Goal: Task Accomplishment & Management: Manage account settings

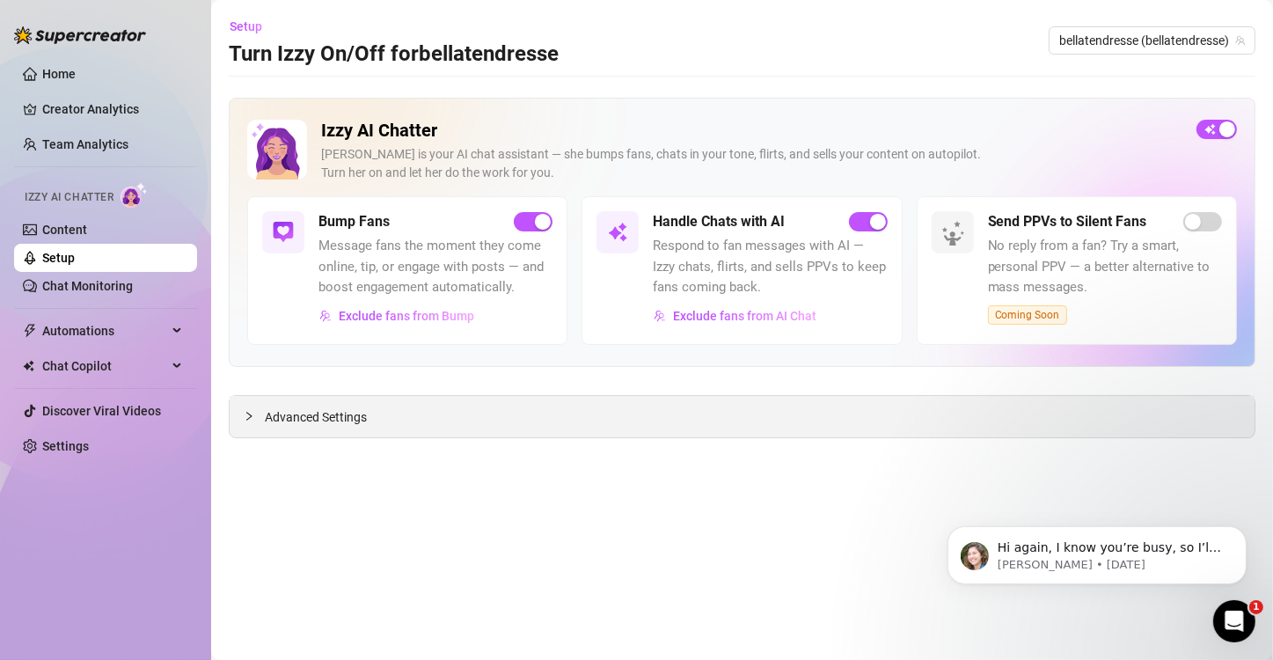
click at [244, 412] on icon "collapsed" at bounding box center [249, 416] width 11 height 11
click at [252, 414] on icon "collapsed" at bounding box center [249, 416] width 11 height 11
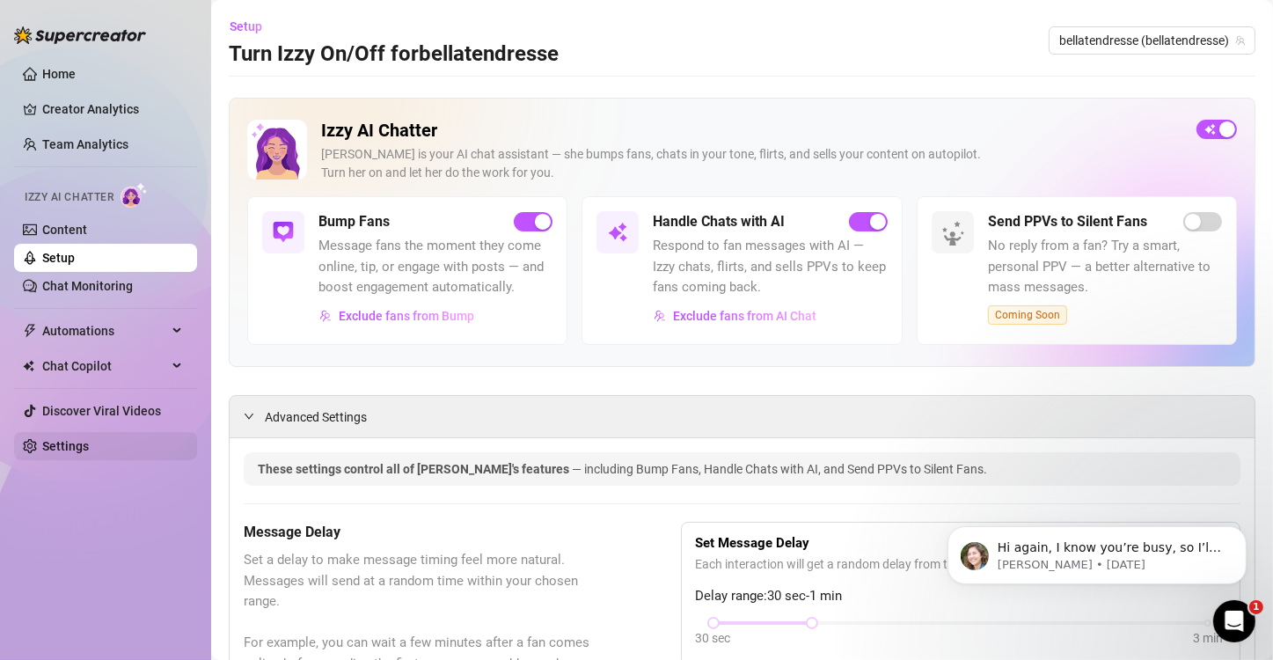
click at [49, 443] on link "Settings" at bounding box center [65, 446] width 47 height 14
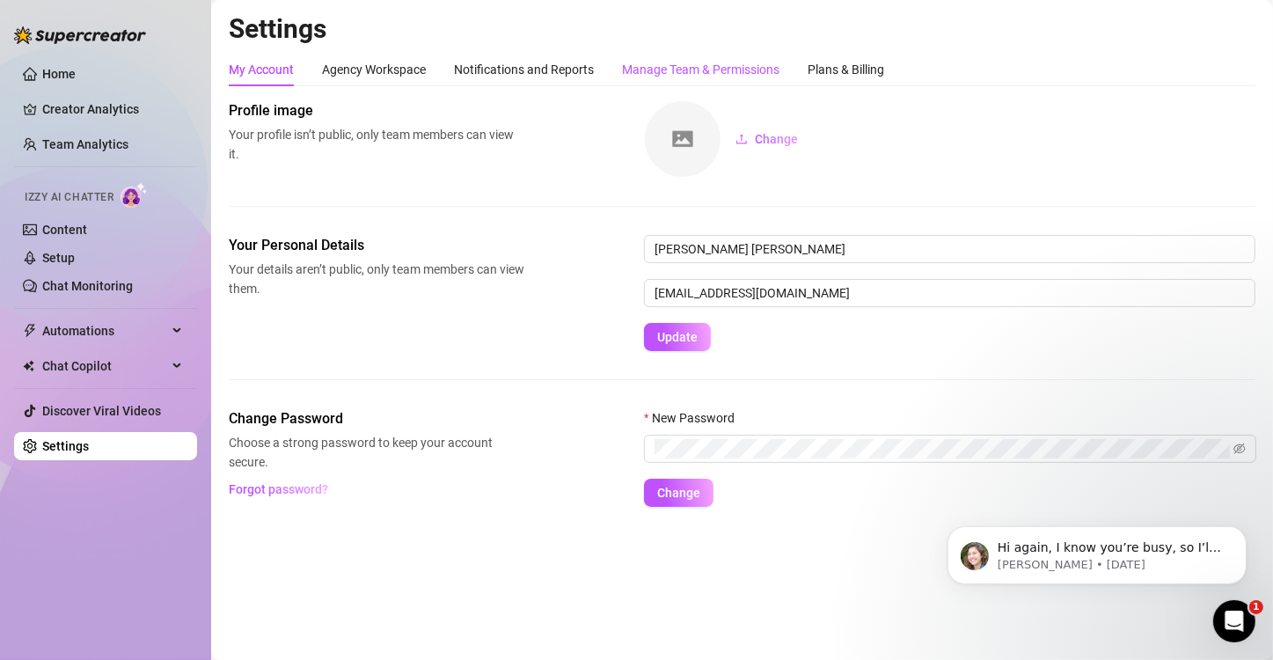
click at [668, 60] on div "Manage Team & Permissions" at bounding box center [701, 69] width 158 height 19
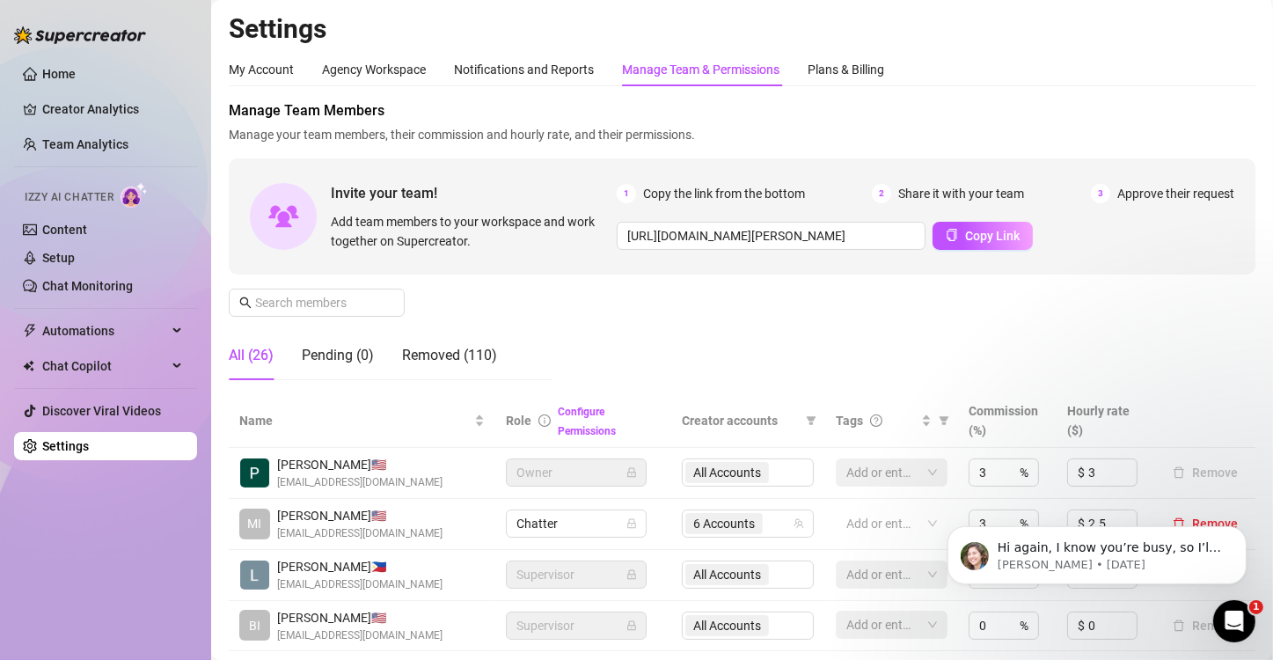
scroll to position [338, 0]
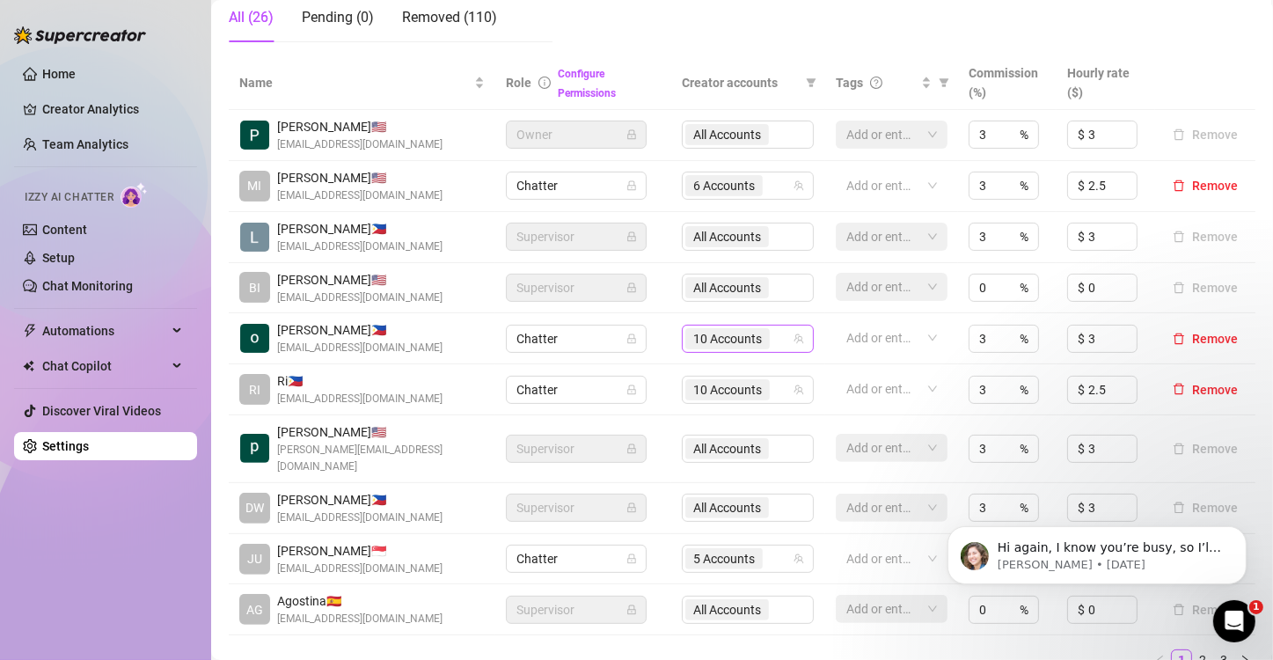
click at [794, 344] on icon "team" at bounding box center [799, 339] width 11 height 11
click at [770, 351] on div "10 Accounts" at bounding box center [739, 339] width 106 height 25
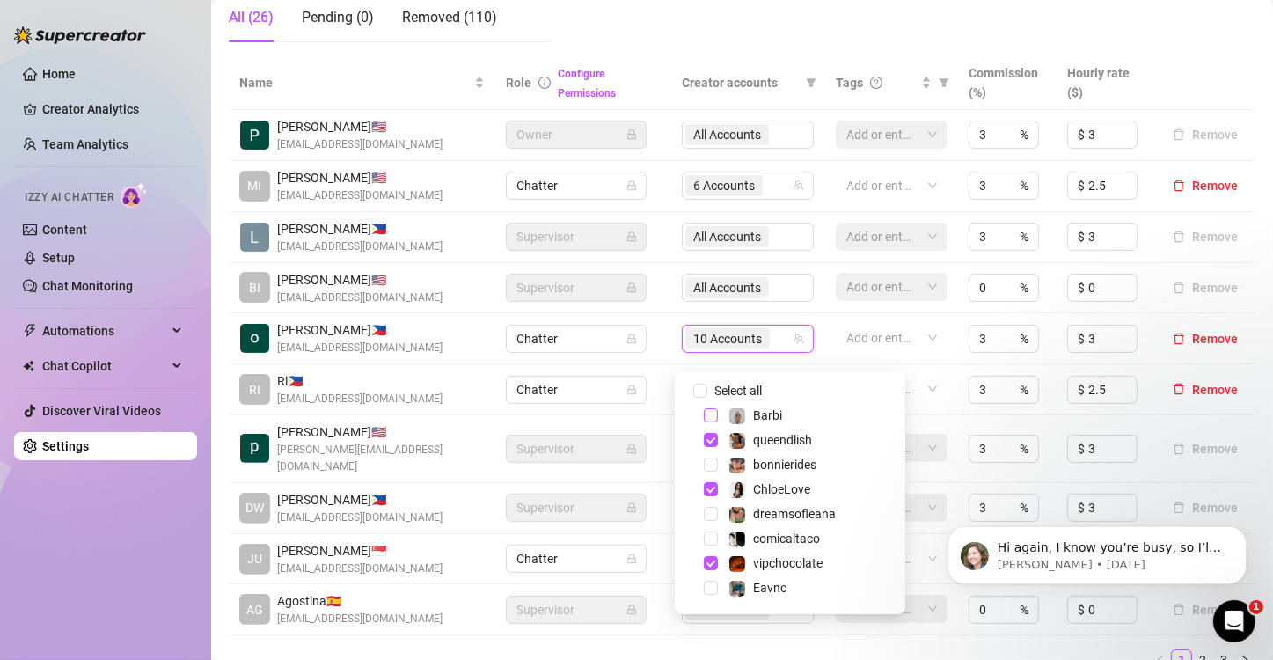
click at [707, 413] on span "Select tree node" at bounding box center [711, 415] width 14 height 14
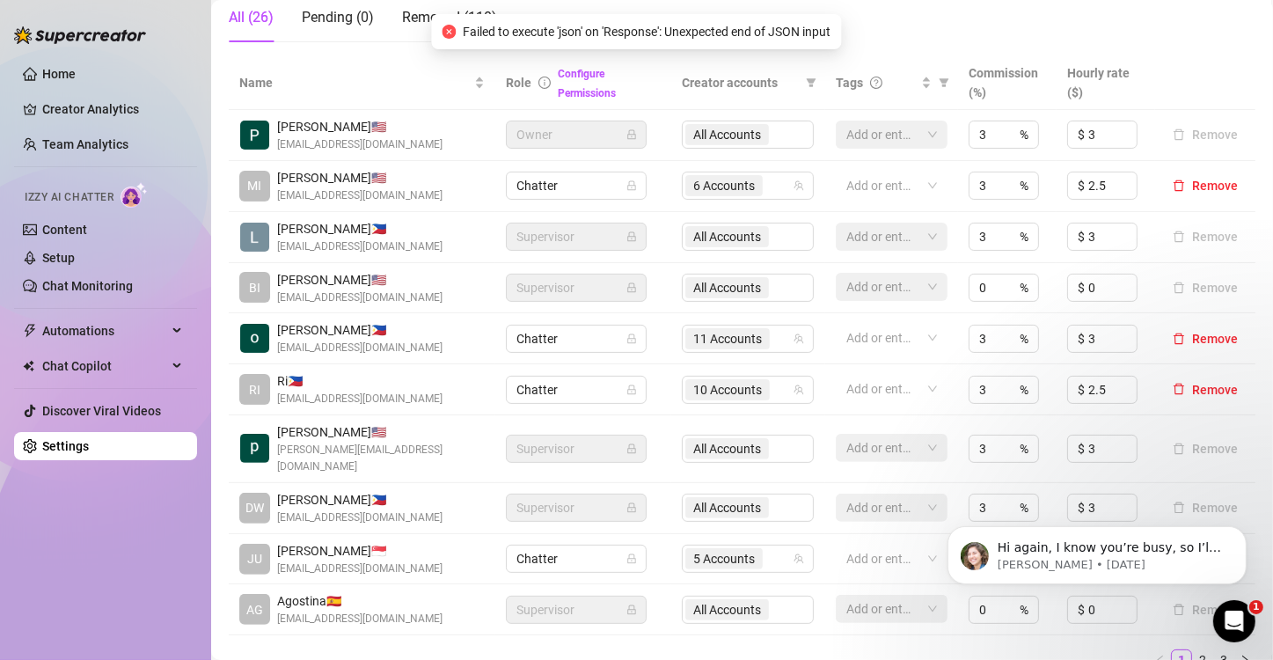
click at [96, 511] on div "Home Creator Analytics Team Analytics Izzy AI Chatter Content Setup Chat Monito…" at bounding box center [105, 322] width 183 height 644
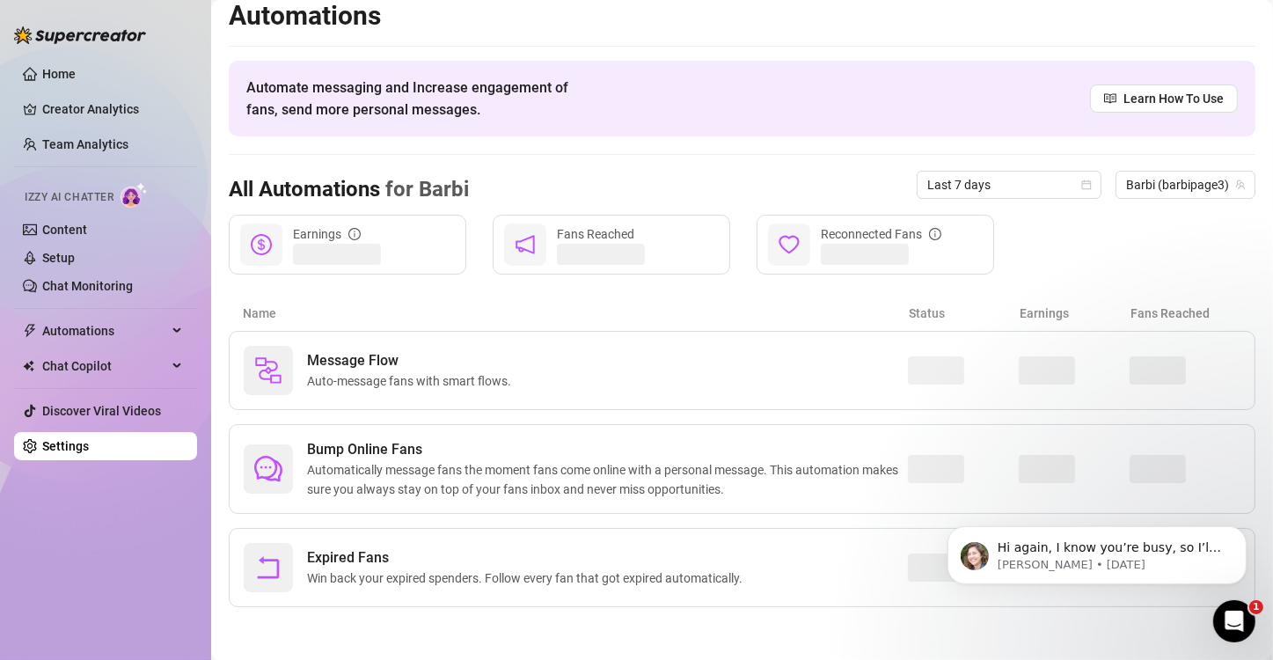
scroll to position [11, 0]
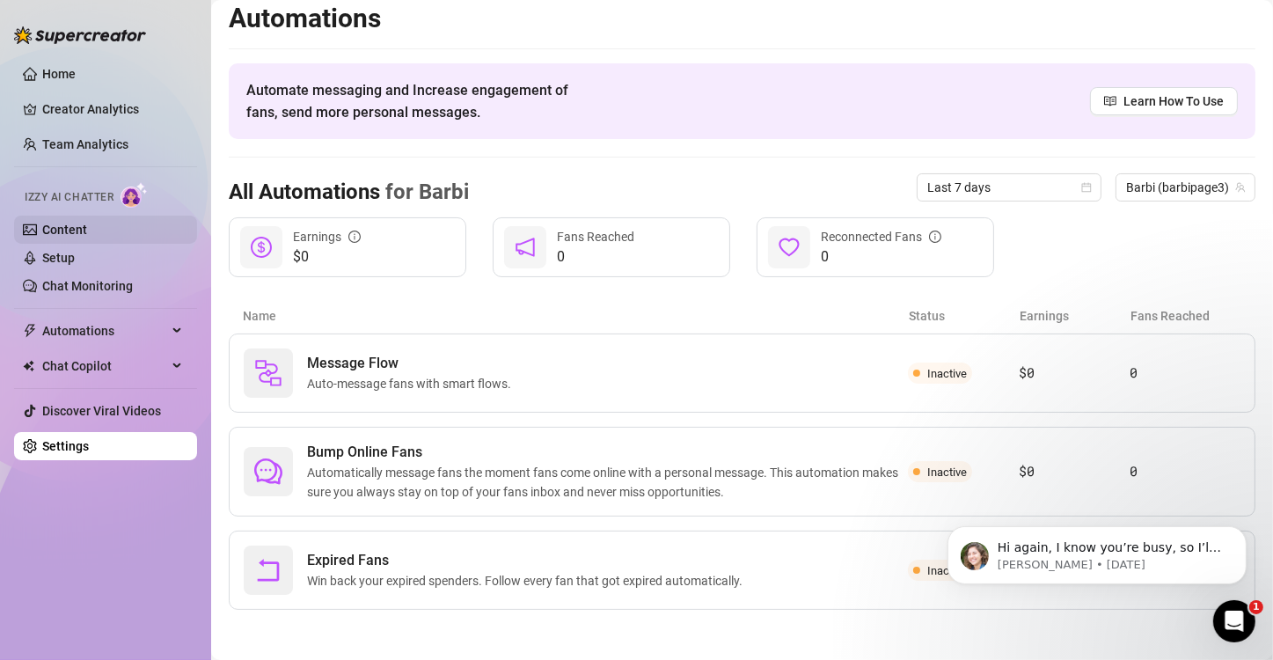
click at [71, 230] on link "Content" at bounding box center [64, 230] width 45 height 14
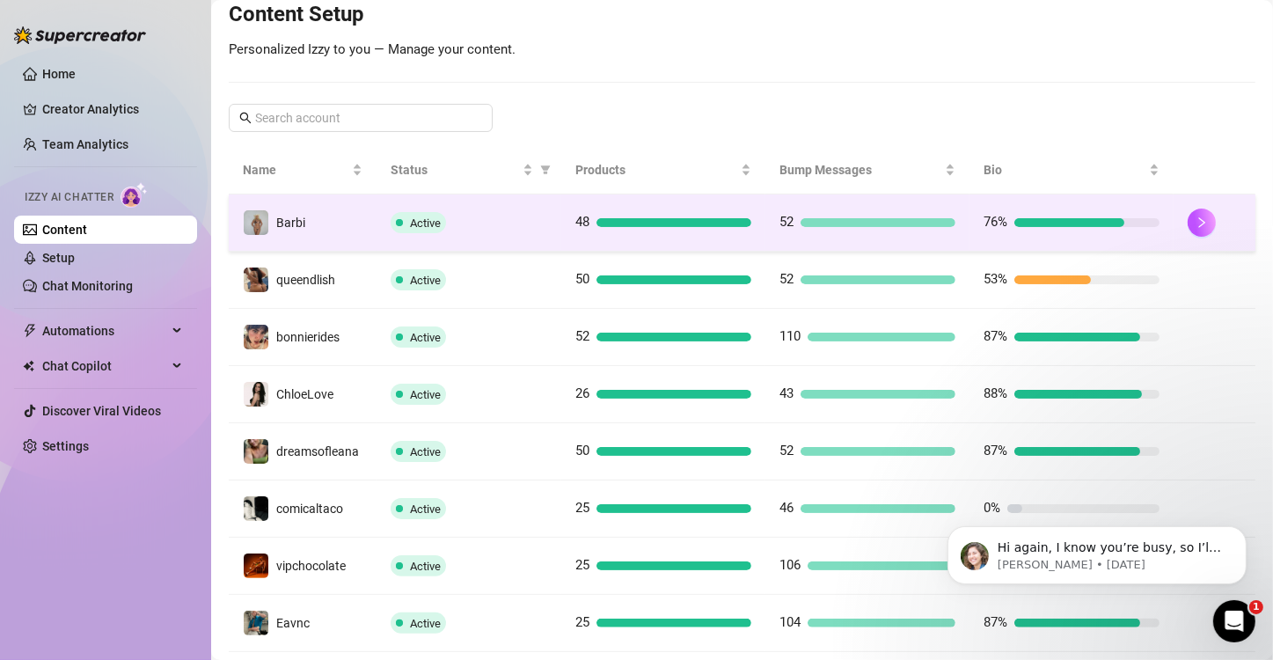
scroll to position [222, 0]
click at [971, 208] on td "76%" at bounding box center [1072, 222] width 204 height 57
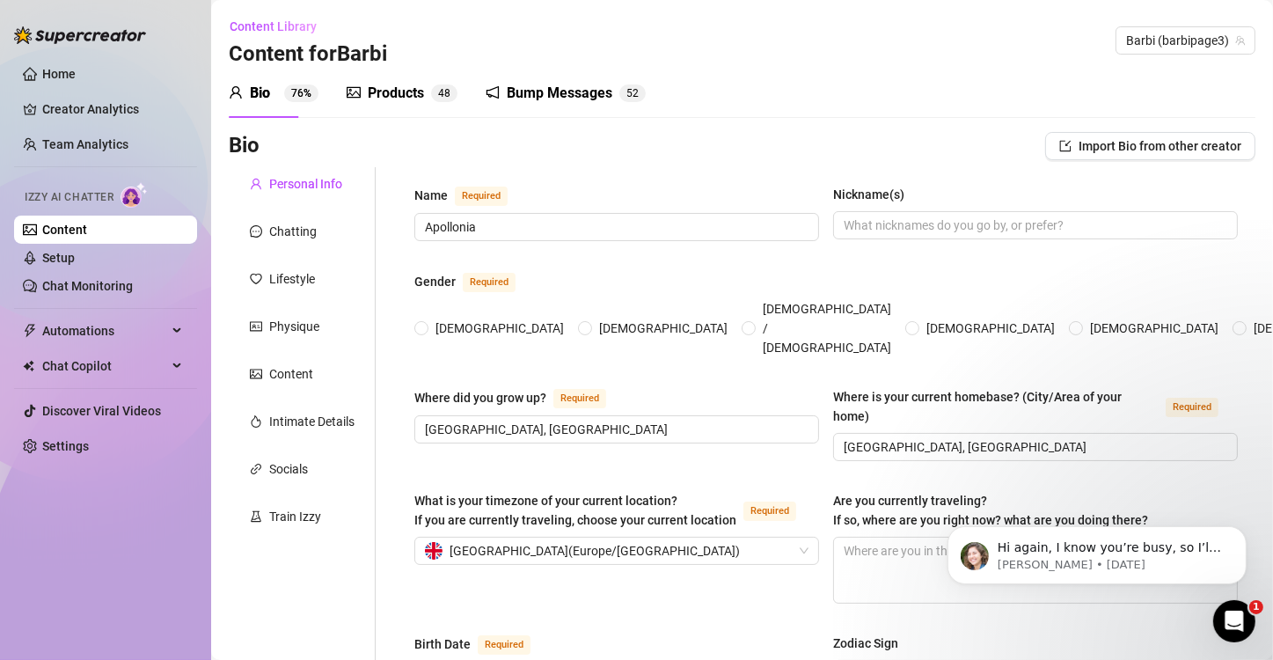
radio input "true"
type input "[DATE]"
click at [75, 251] on link "Setup" at bounding box center [58, 258] width 33 height 14
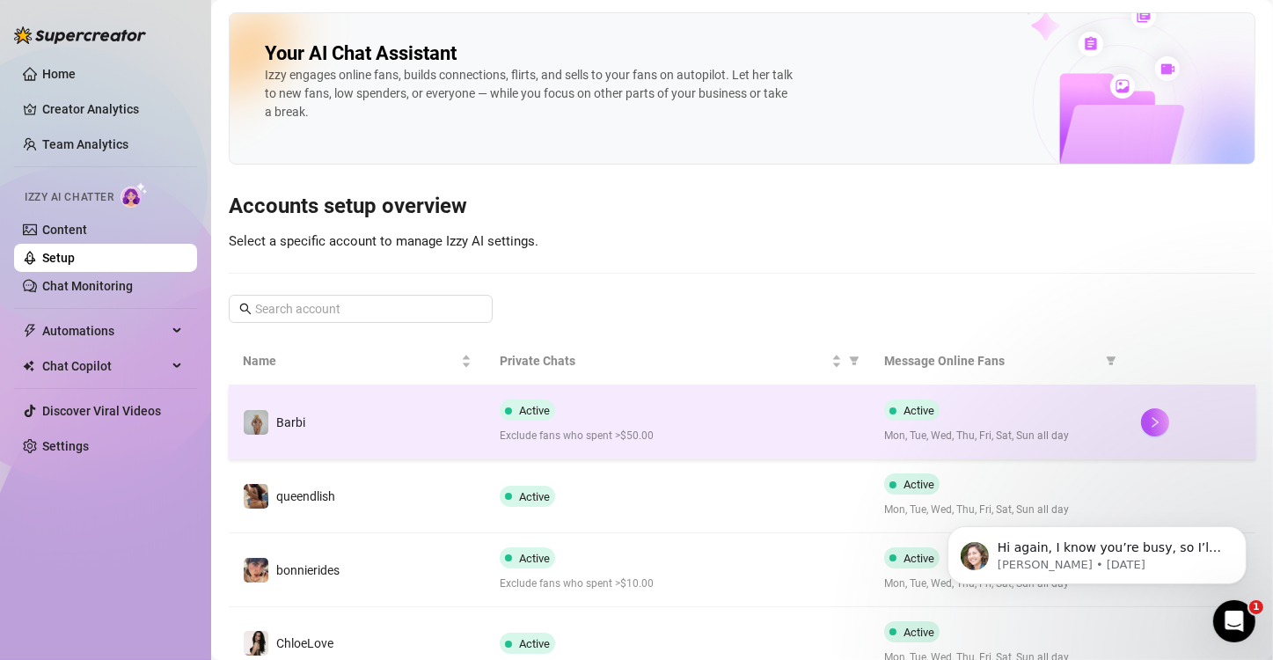
click at [848, 444] on td "Active Exclude fans who spent >$50.00" at bounding box center [678, 422] width 385 height 74
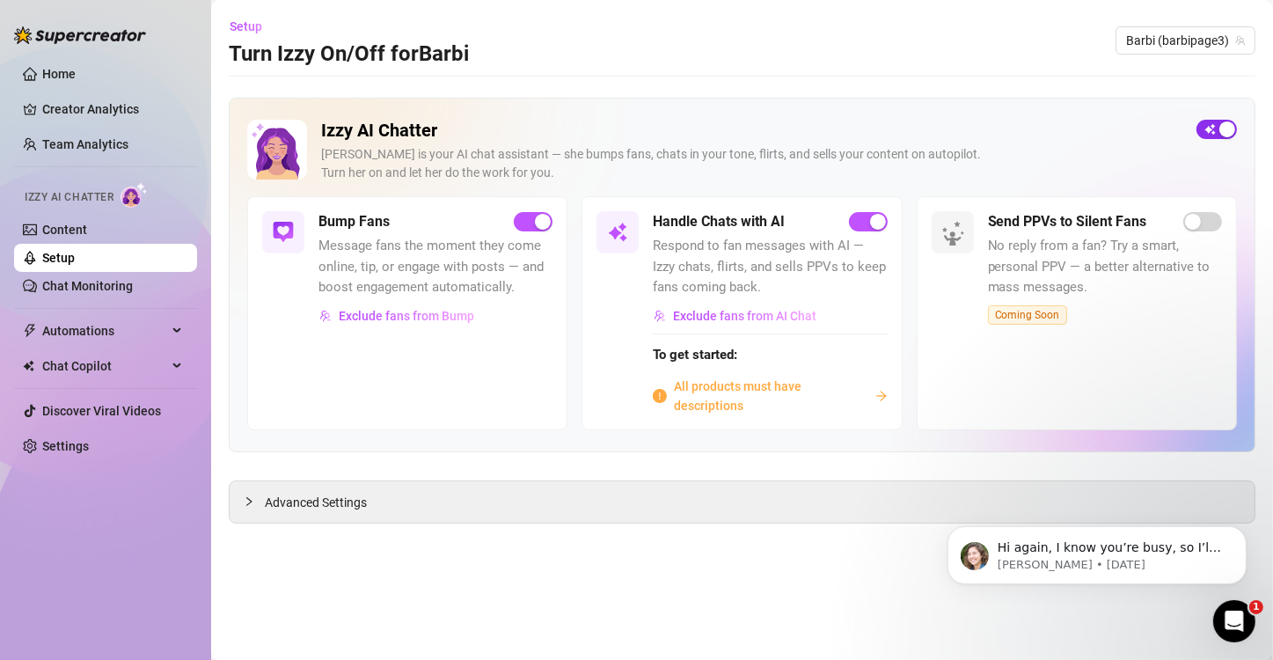
click at [1222, 129] on div "button" at bounding box center [1228, 129] width 16 height 16
click at [900, 40] on div "Setup Turn Izzy On/Off for [PERSON_NAME] (barbipage3)" at bounding box center [742, 40] width 1027 height 56
click at [43, 254] on link "Setup" at bounding box center [58, 258] width 33 height 14
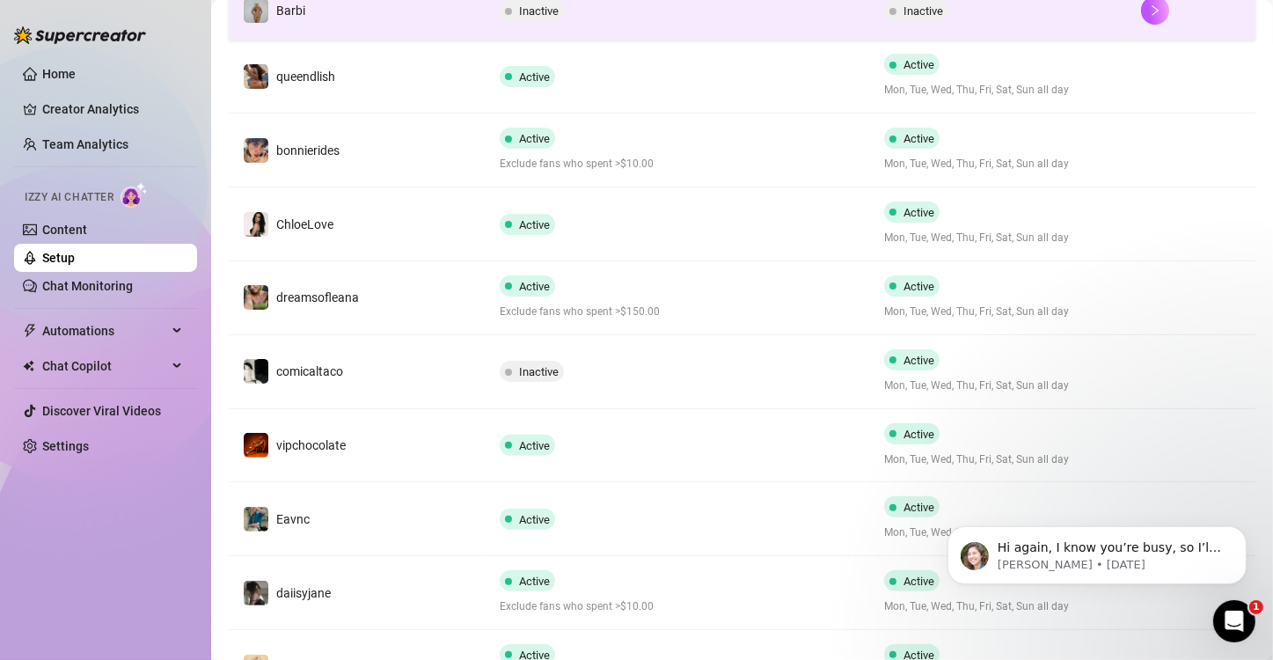
scroll to position [404, 0]
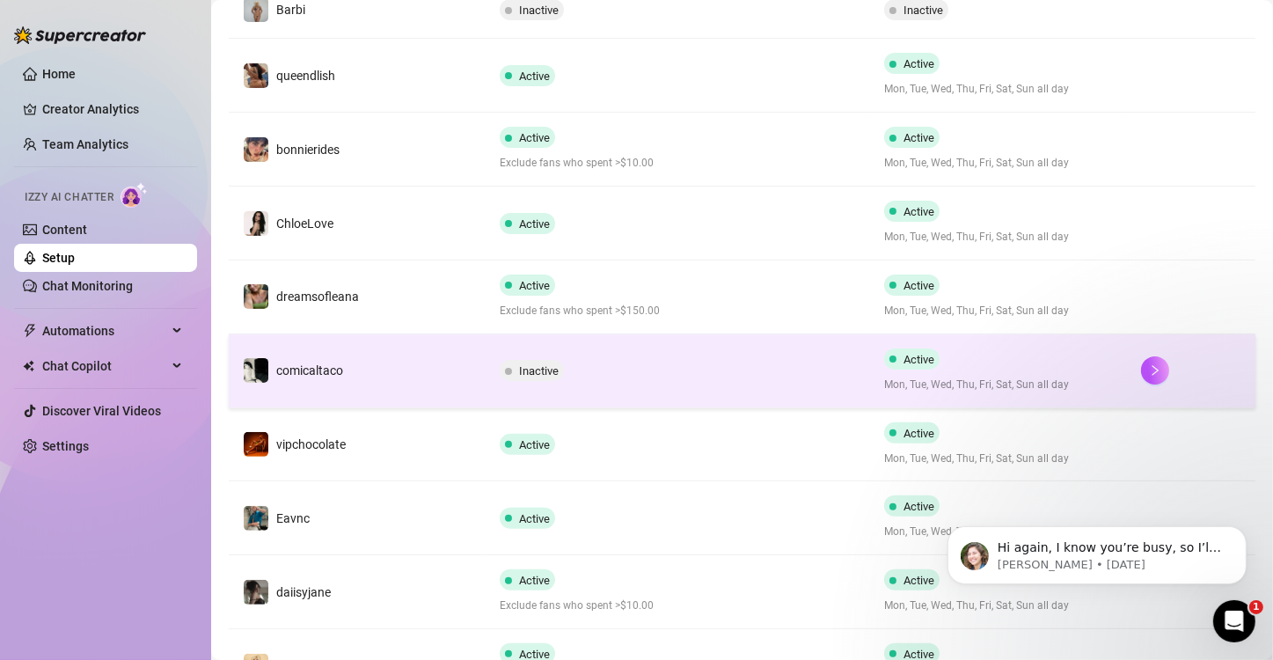
click at [648, 360] on div "Inactive" at bounding box center [678, 370] width 357 height 21
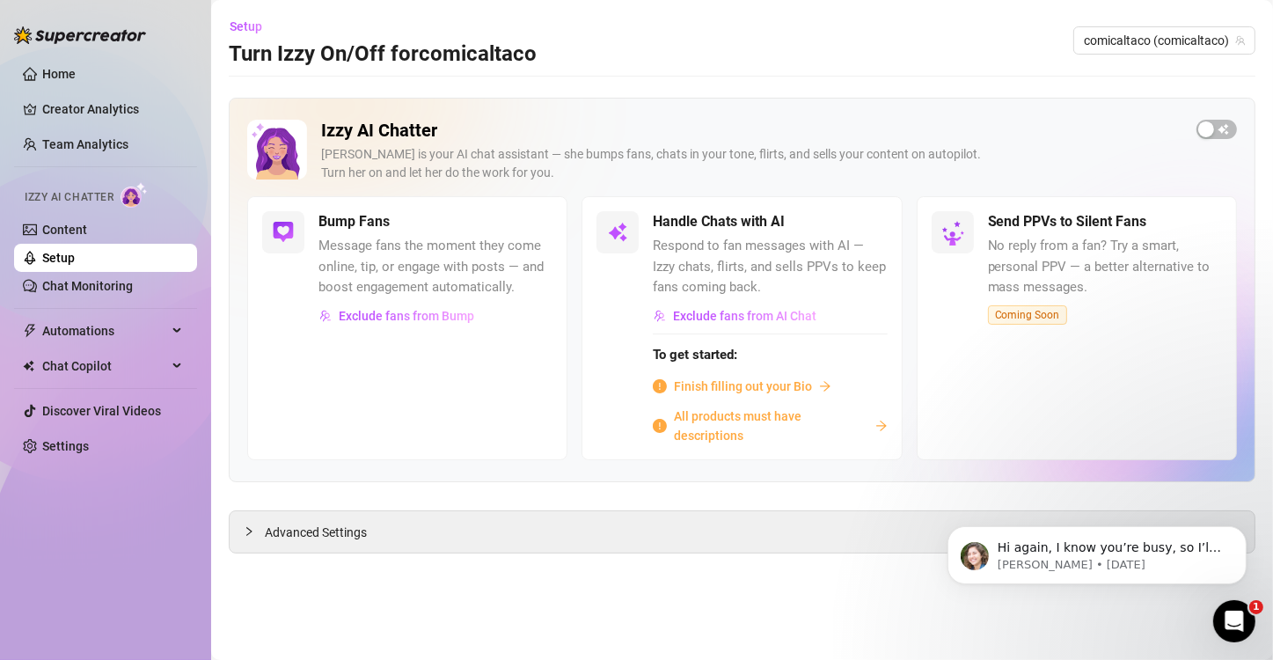
click at [75, 254] on link "Setup" at bounding box center [58, 258] width 33 height 14
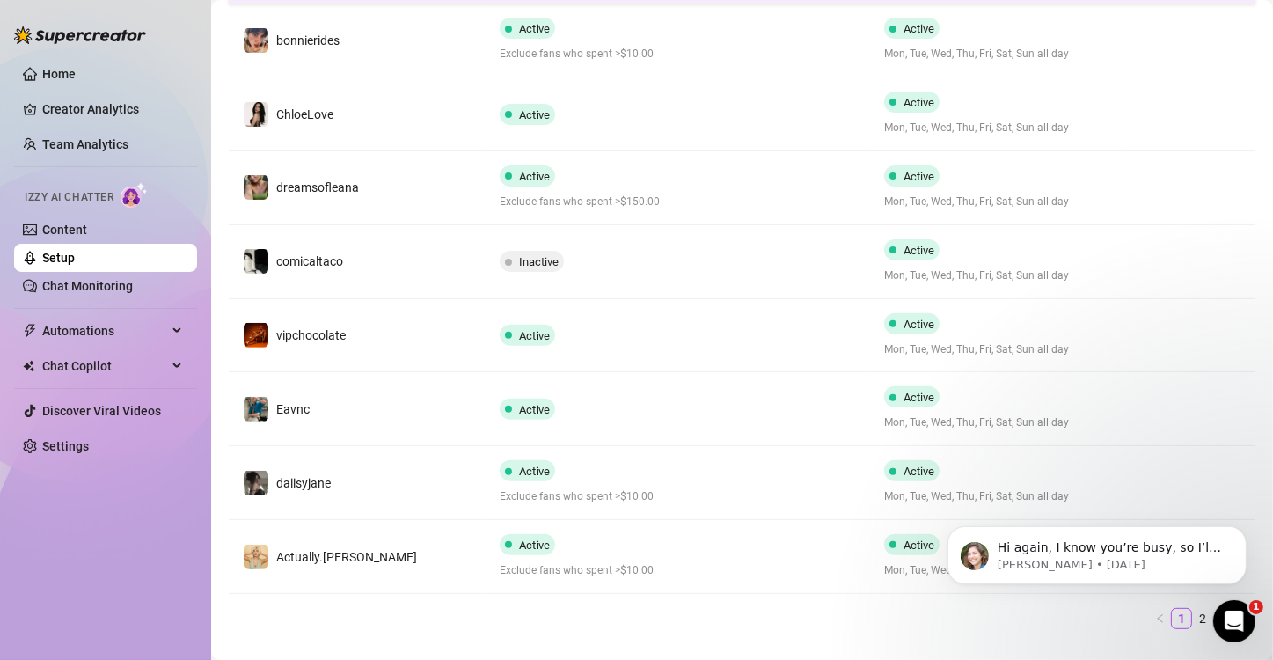
scroll to position [546, 0]
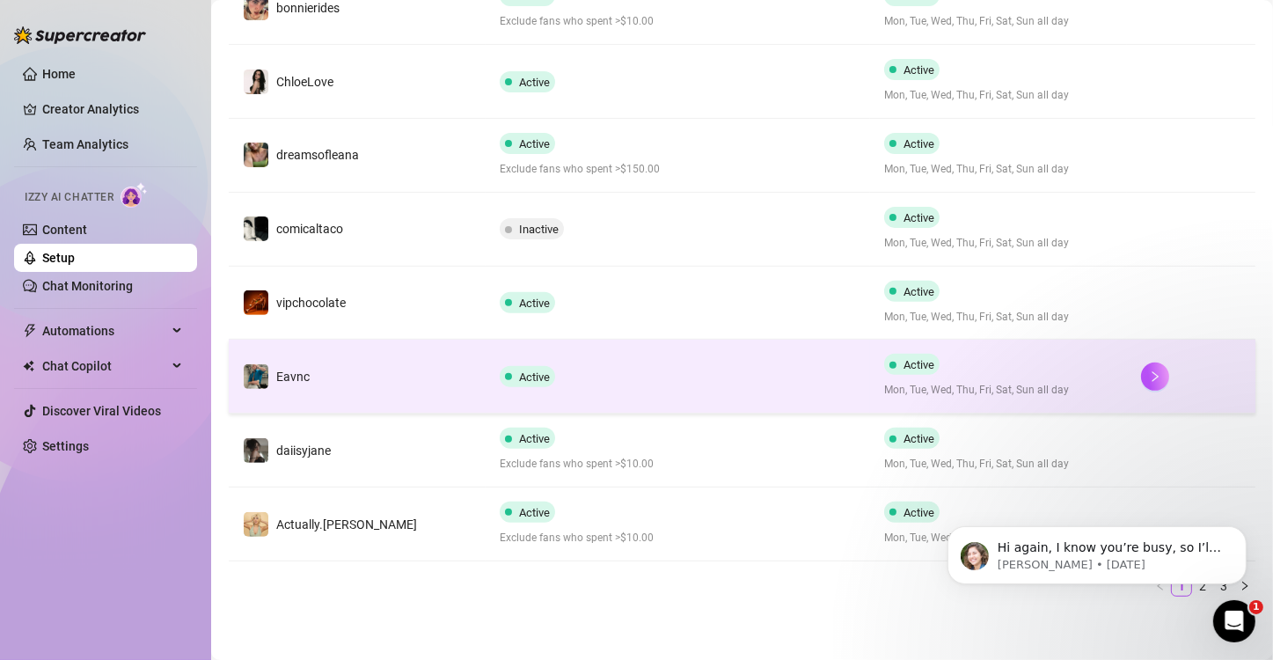
click at [486, 377] on td "Active" at bounding box center [678, 377] width 385 height 74
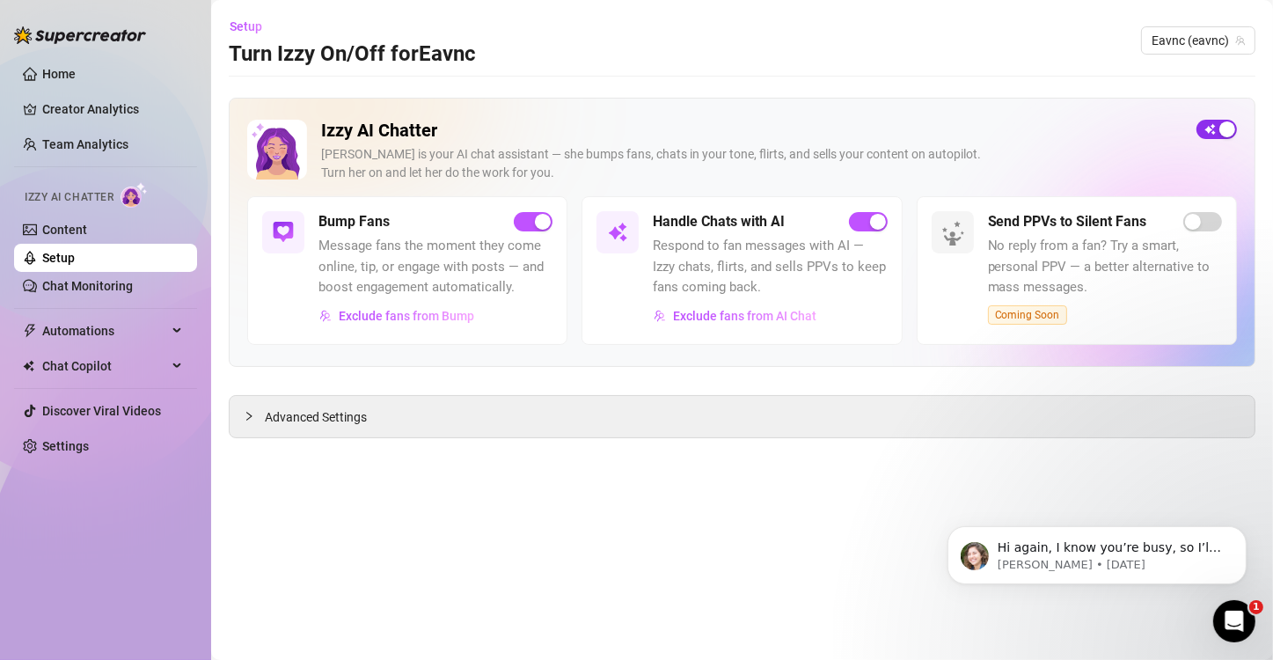
click at [1221, 130] on div "button" at bounding box center [1228, 129] width 16 height 16
click at [44, 257] on link "Setup" at bounding box center [58, 258] width 33 height 14
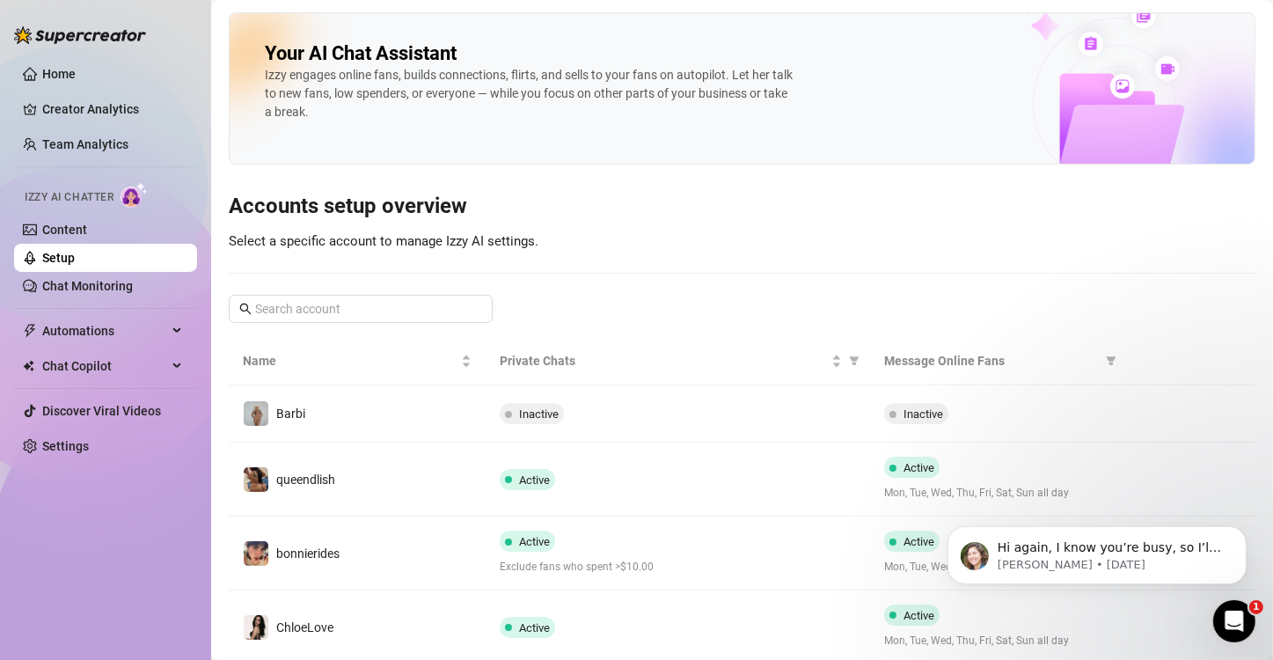
click at [44, 257] on link "Setup" at bounding box center [58, 258] width 33 height 14
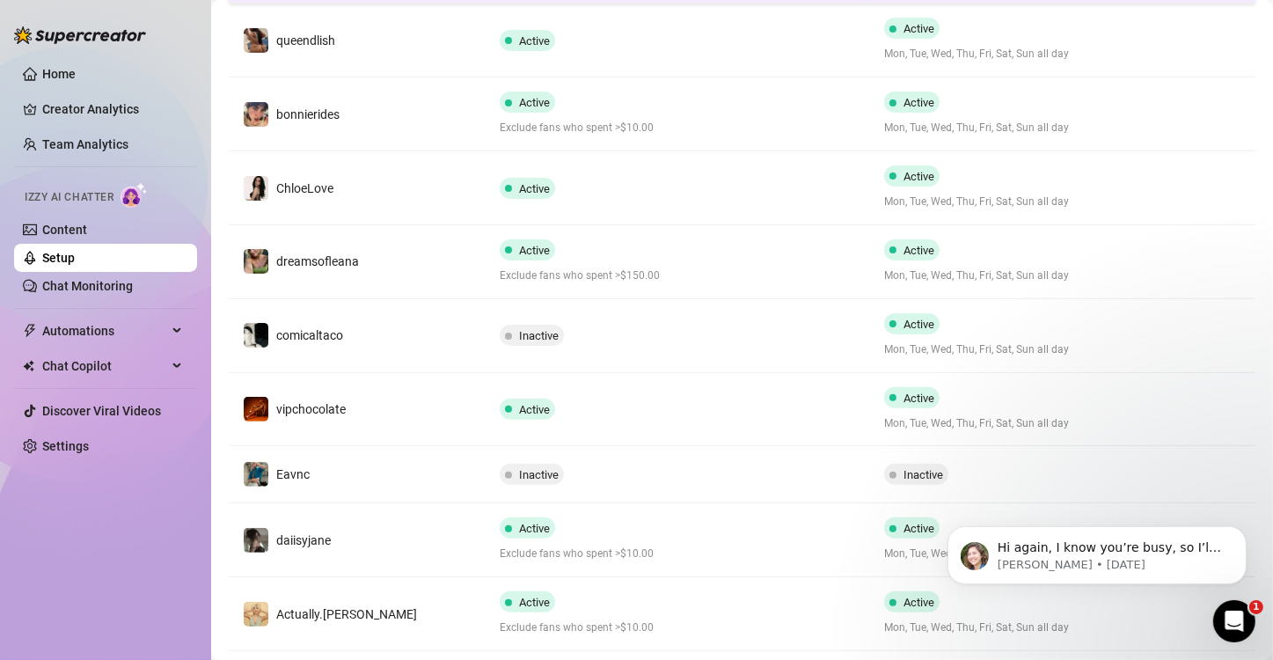
scroll to position [529, 0]
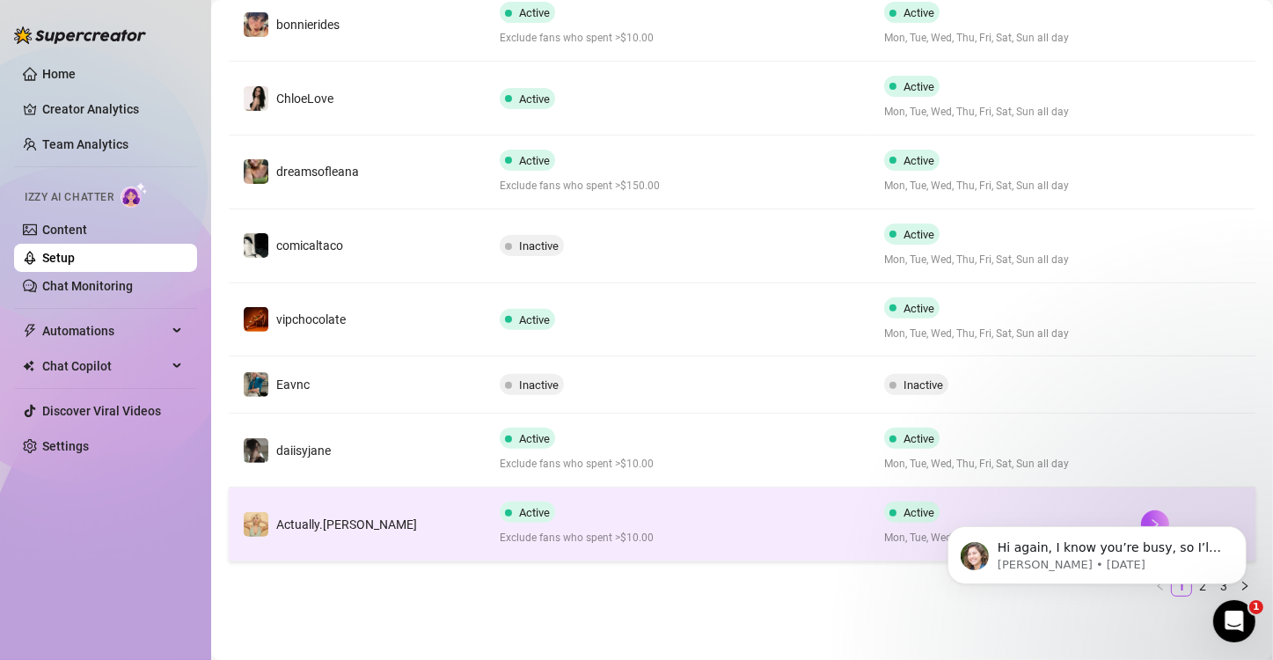
click at [444, 524] on td "Actually.[PERSON_NAME]" at bounding box center [357, 525] width 257 height 74
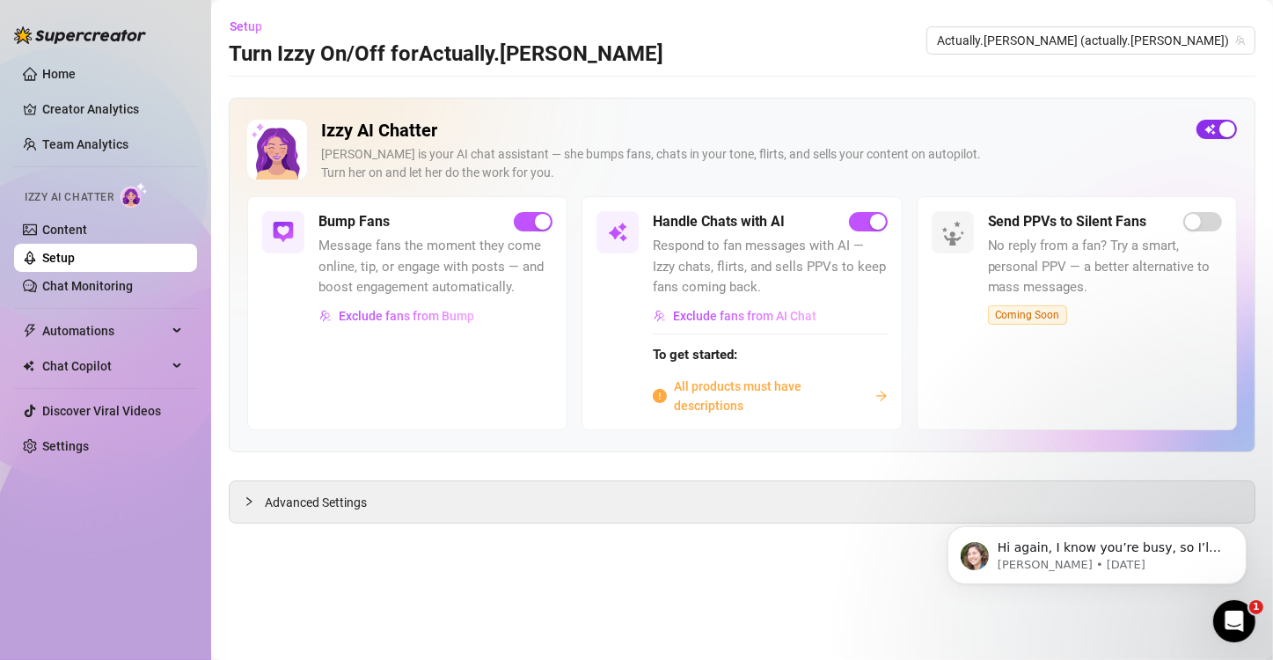
click at [1214, 133] on span "button" at bounding box center [1217, 129] width 40 height 19
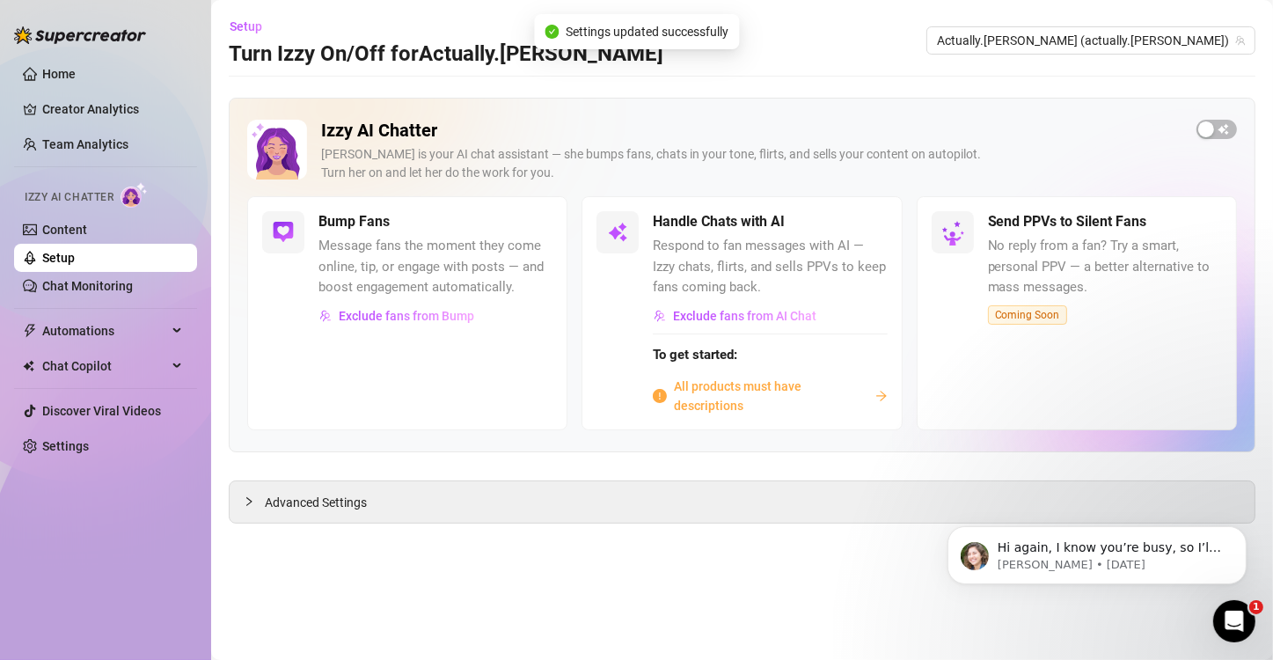
click at [75, 262] on link "Setup" at bounding box center [58, 258] width 33 height 14
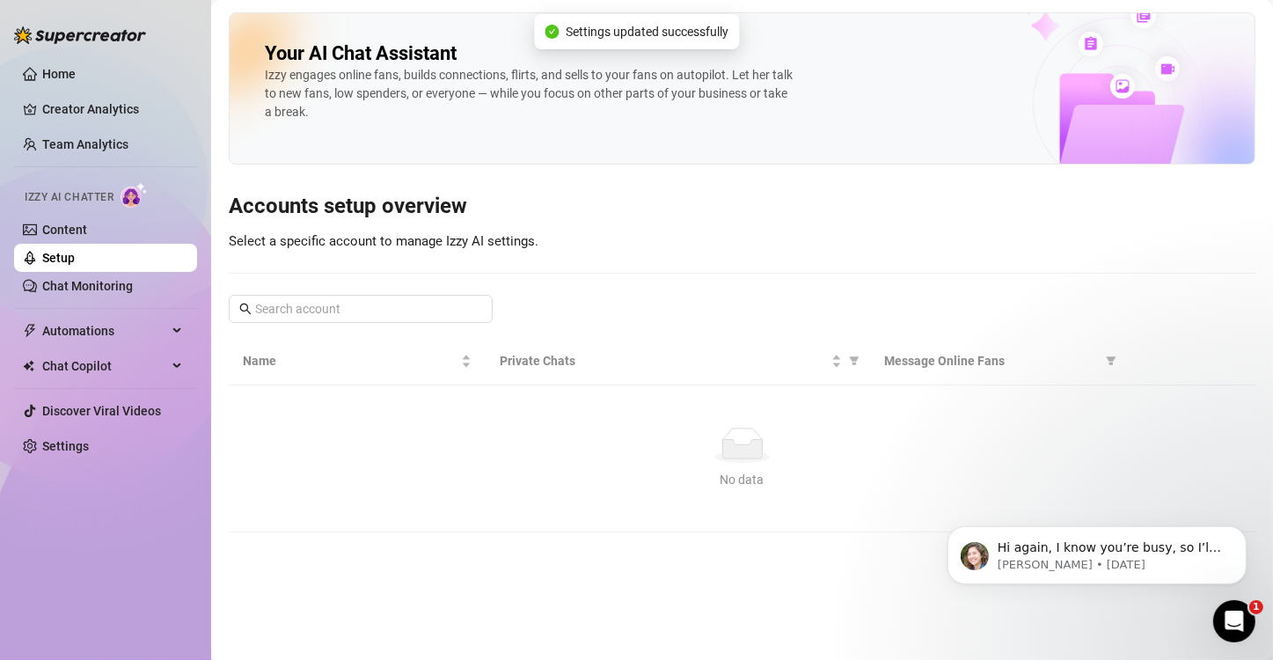
click at [75, 262] on link "Setup" at bounding box center [58, 258] width 33 height 14
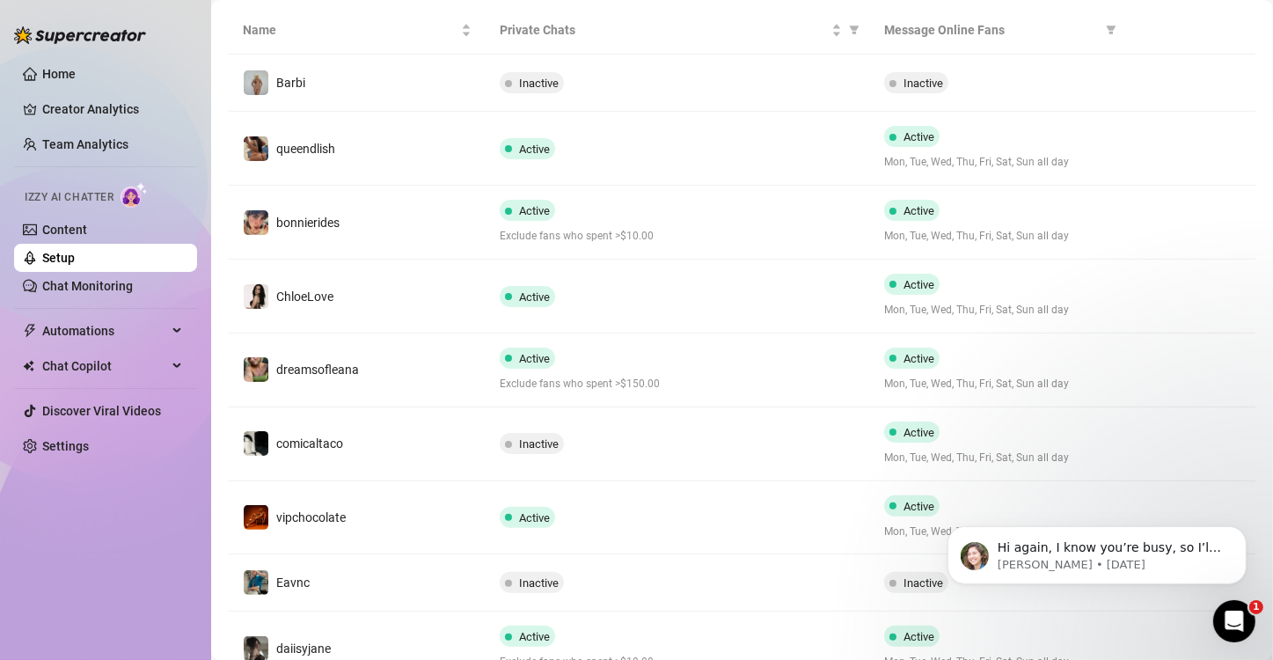
scroll to position [512, 0]
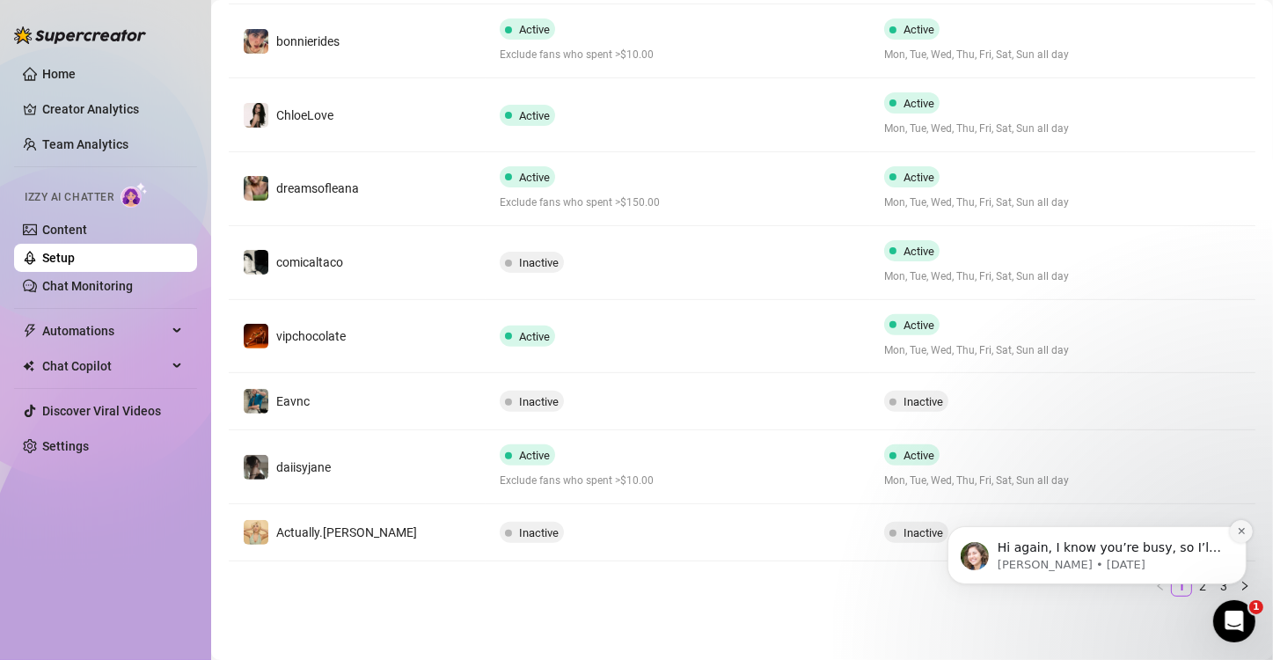
click at [1237, 528] on icon "Dismiss notification" at bounding box center [1242, 530] width 10 height 10
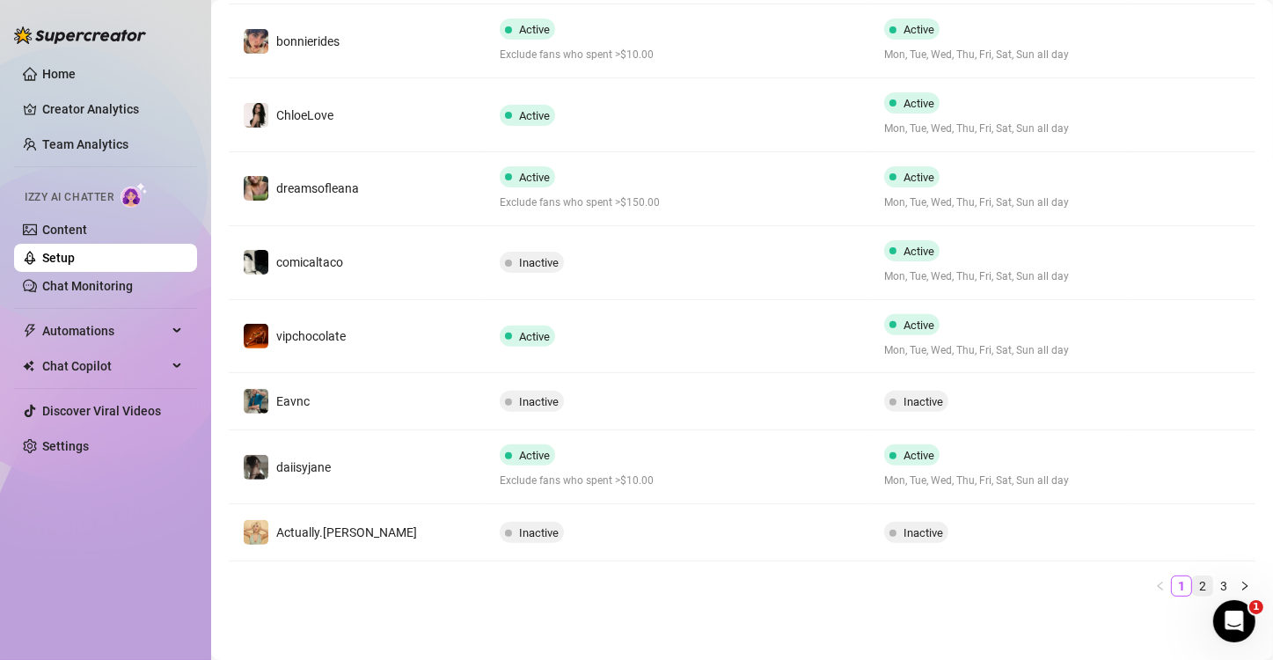
click at [1193, 583] on link "2" at bounding box center [1202, 585] width 19 height 19
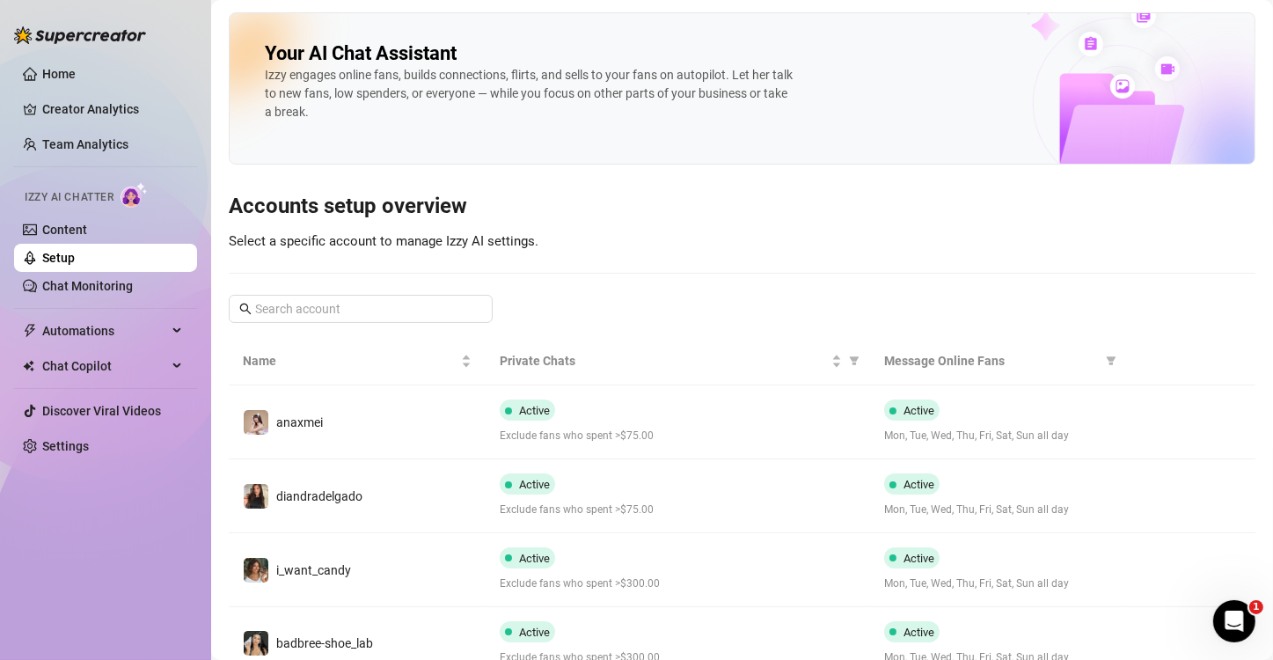
scroll to position [271, 0]
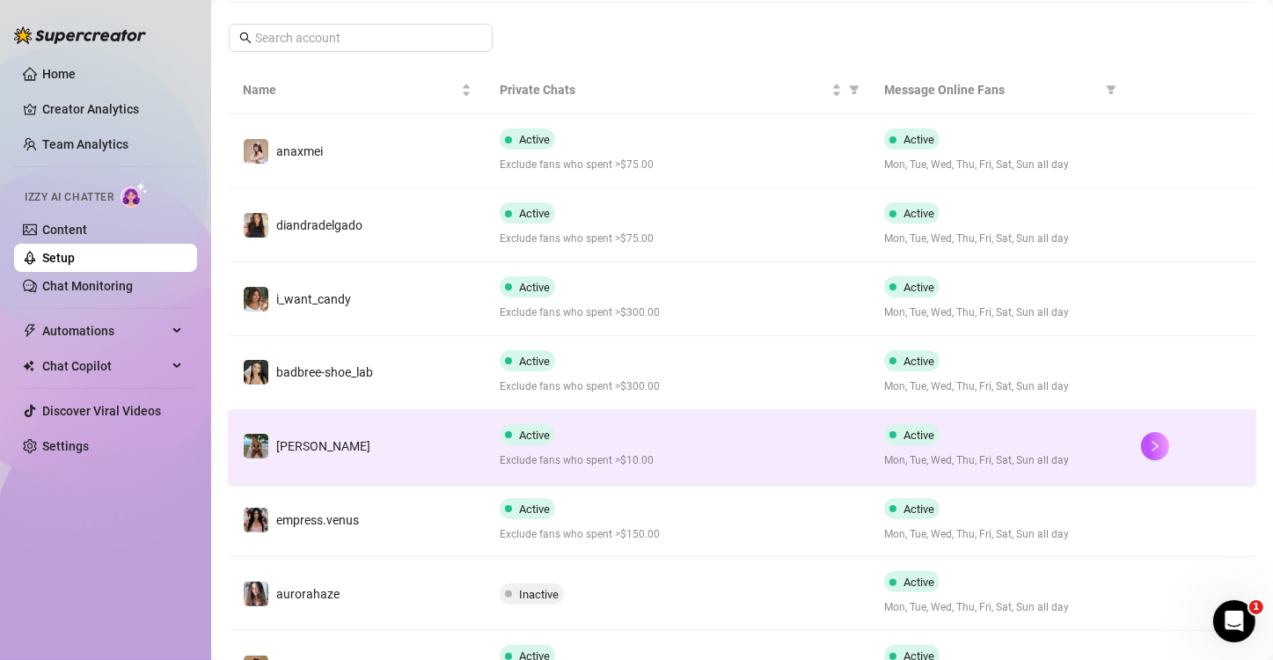
click at [424, 429] on td "[PERSON_NAME]" at bounding box center [357, 447] width 257 height 74
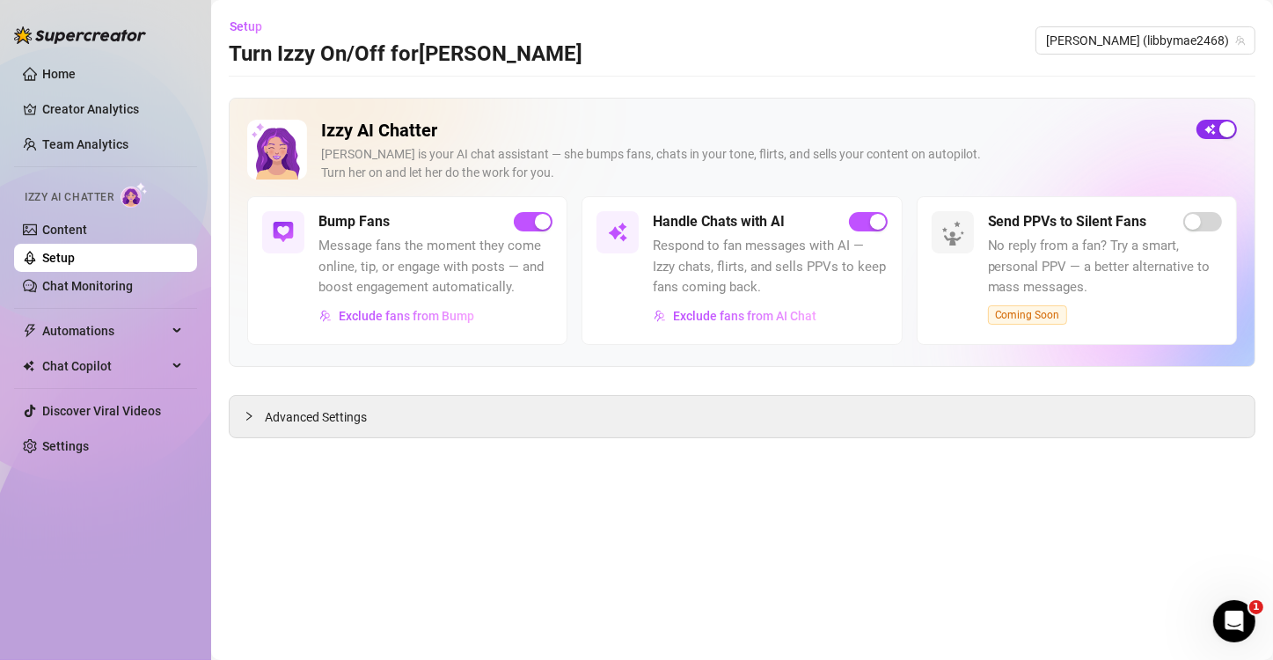
click at [1217, 123] on button "button" at bounding box center [1217, 129] width 40 height 19
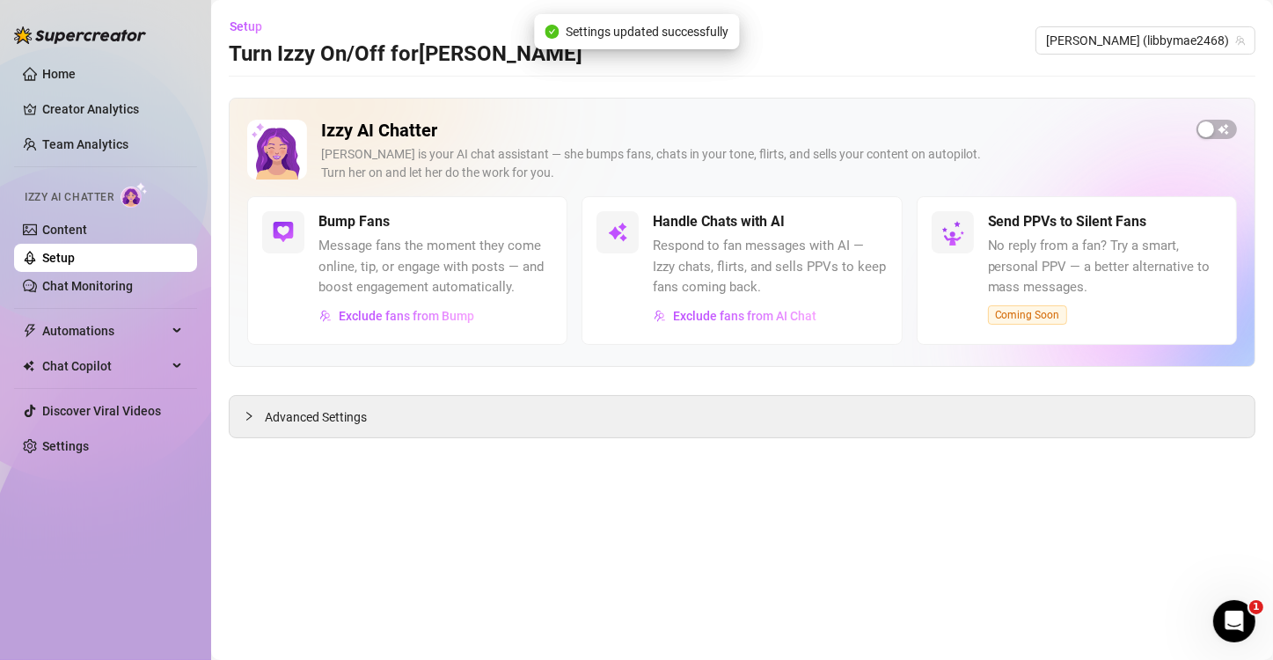
click at [75, 261] on link "Setup" at bounding box center [58, 258] width 33 height 14
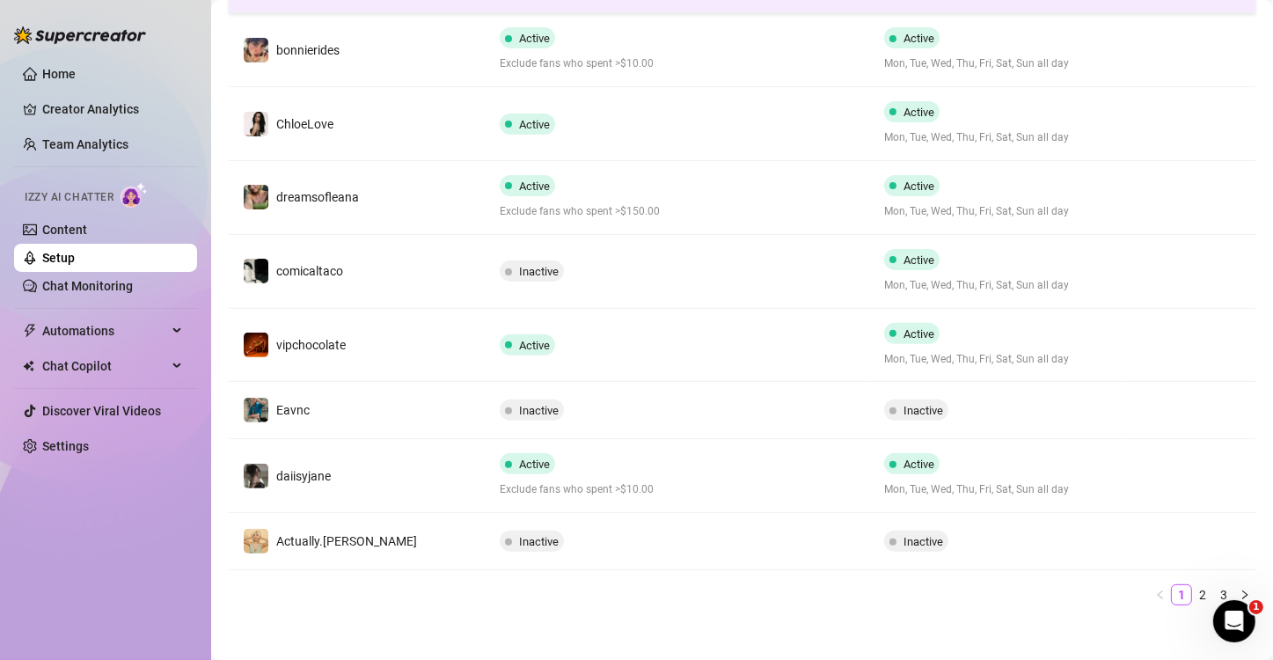
scroll to position [512, 0]
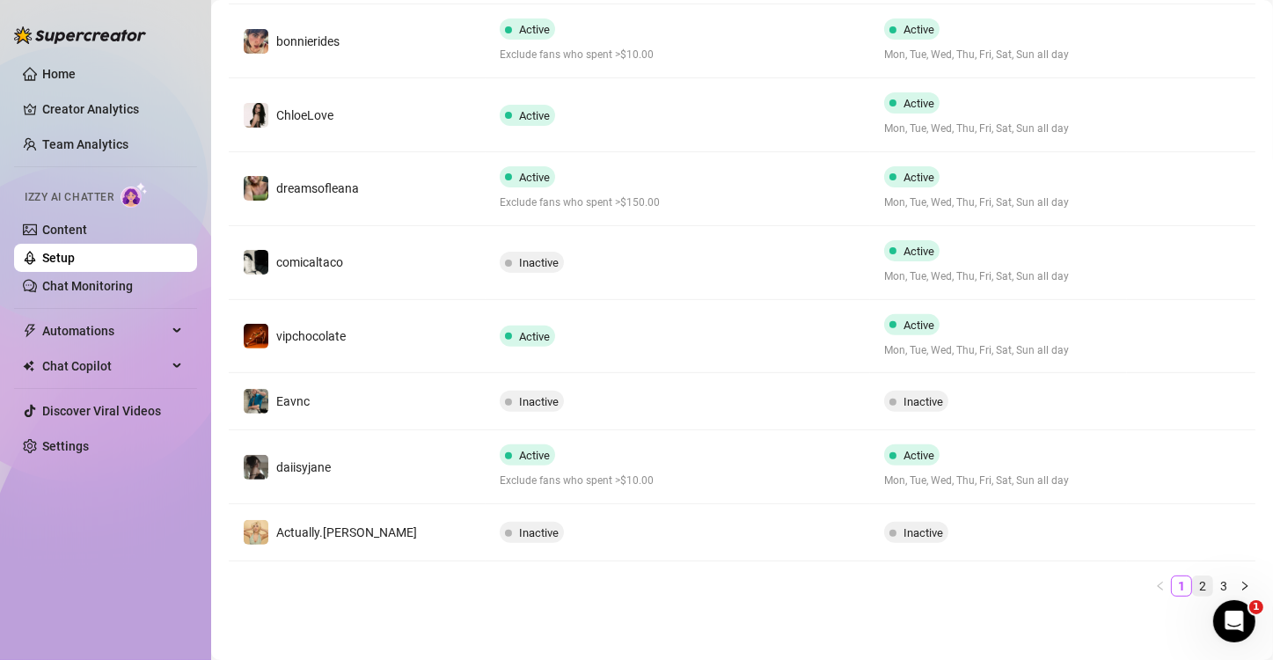
click at [1193, 581] on link "2" at bounding box center [1202, 585] width 19 height 19
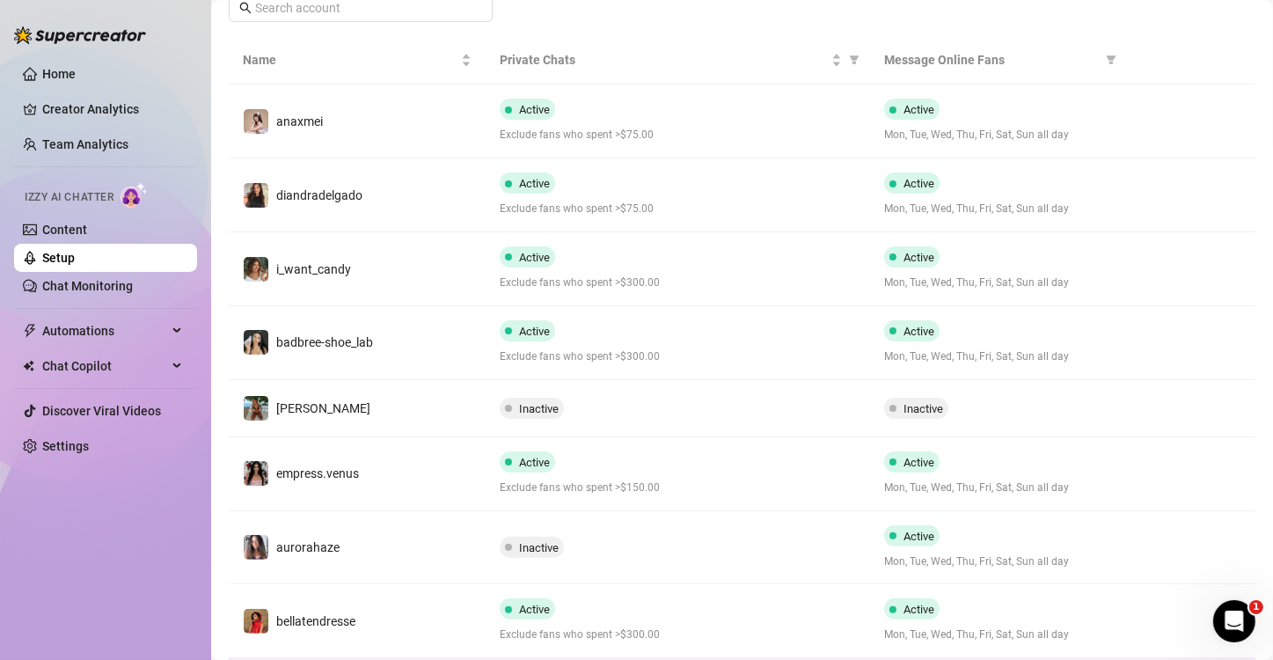
scroll to position [277, 0]
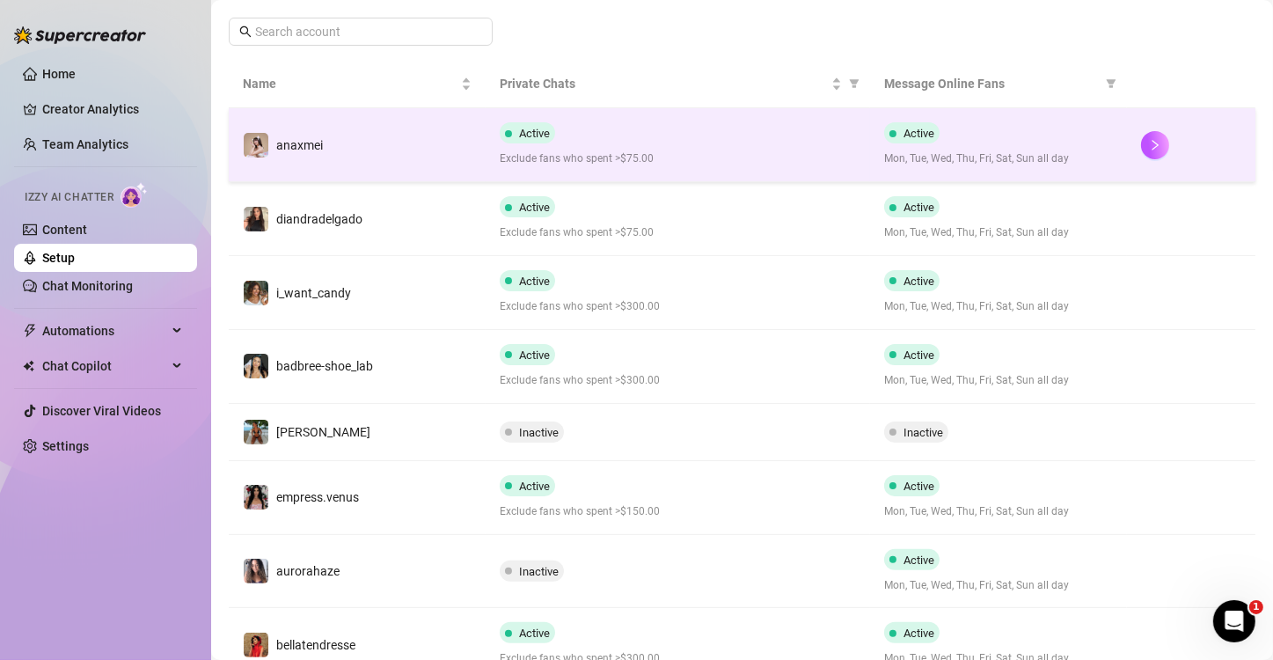
click at [752, 124] on div "Active Exclude fans who spent >$75.00" at bounding box center [678, 144] width 357 height 45
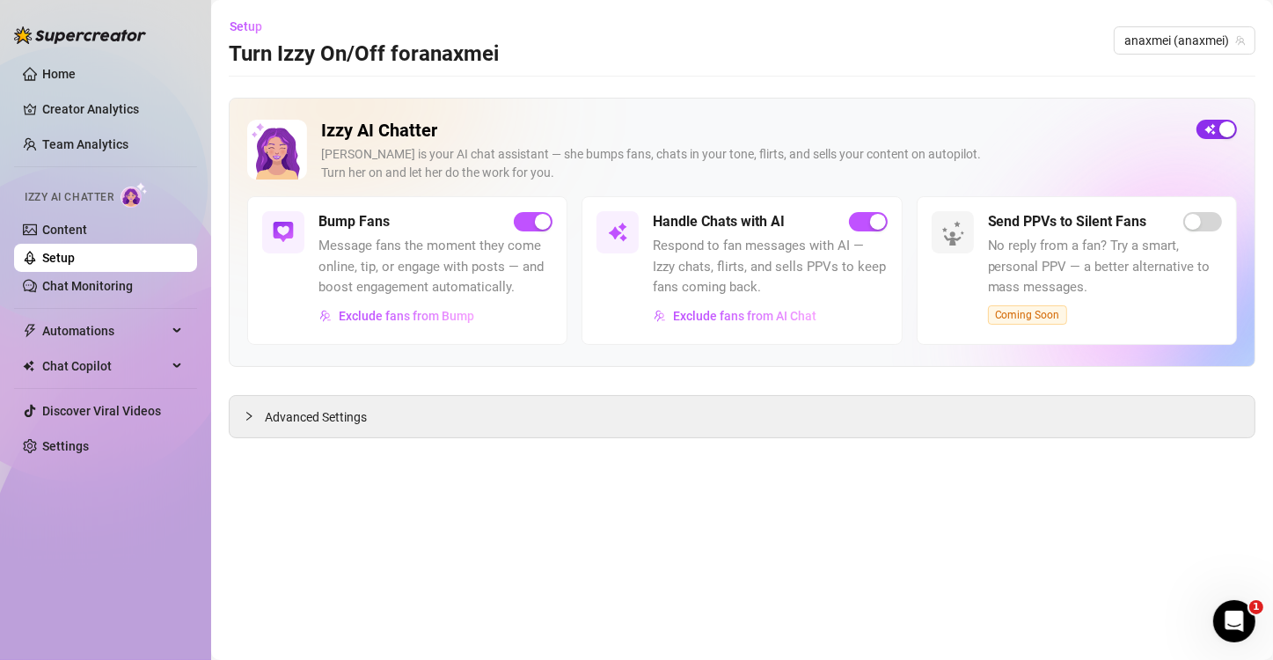
click at [1235, 126] on div "button" at bounding box center [1228, 129] width 16 height 16
click at [828, 53] on div "Setup Turn Izzy On/Off for anaxmei anaxmei (anaxmei)" at bounding box center [742, 40] width 1027 height 56
click at [42, 253] on link "Setup" at bounding box center [58, 258] width 33 height 14
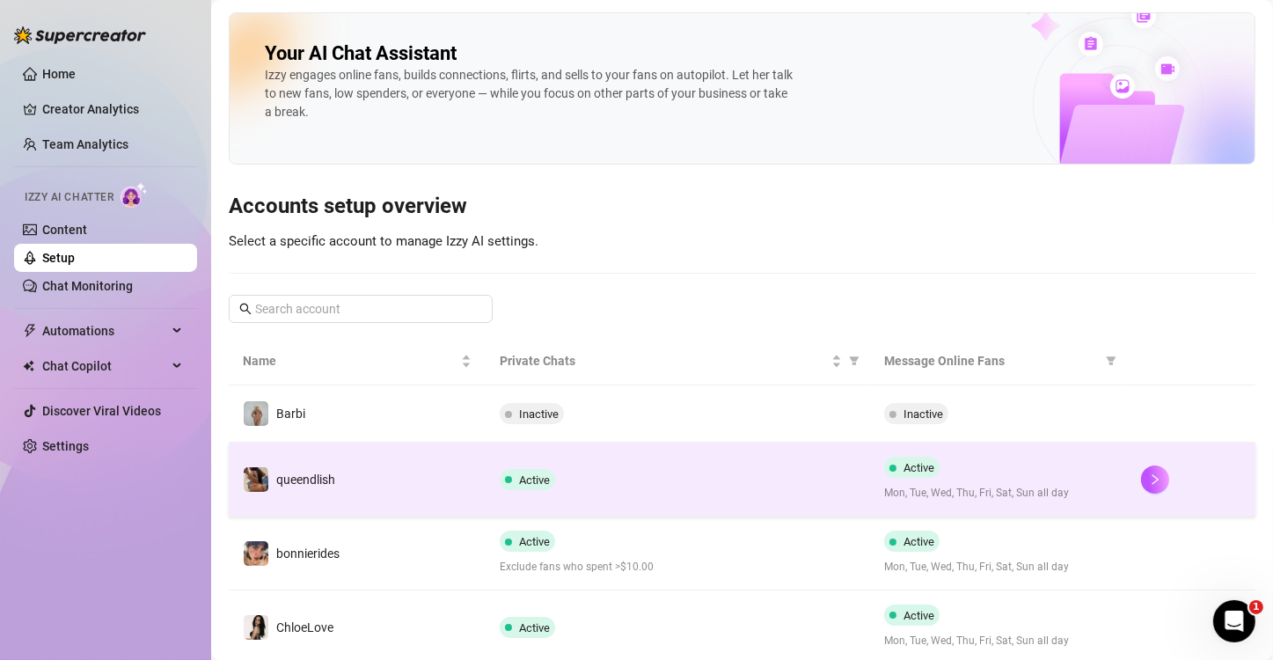
scroll to position [512, 0]
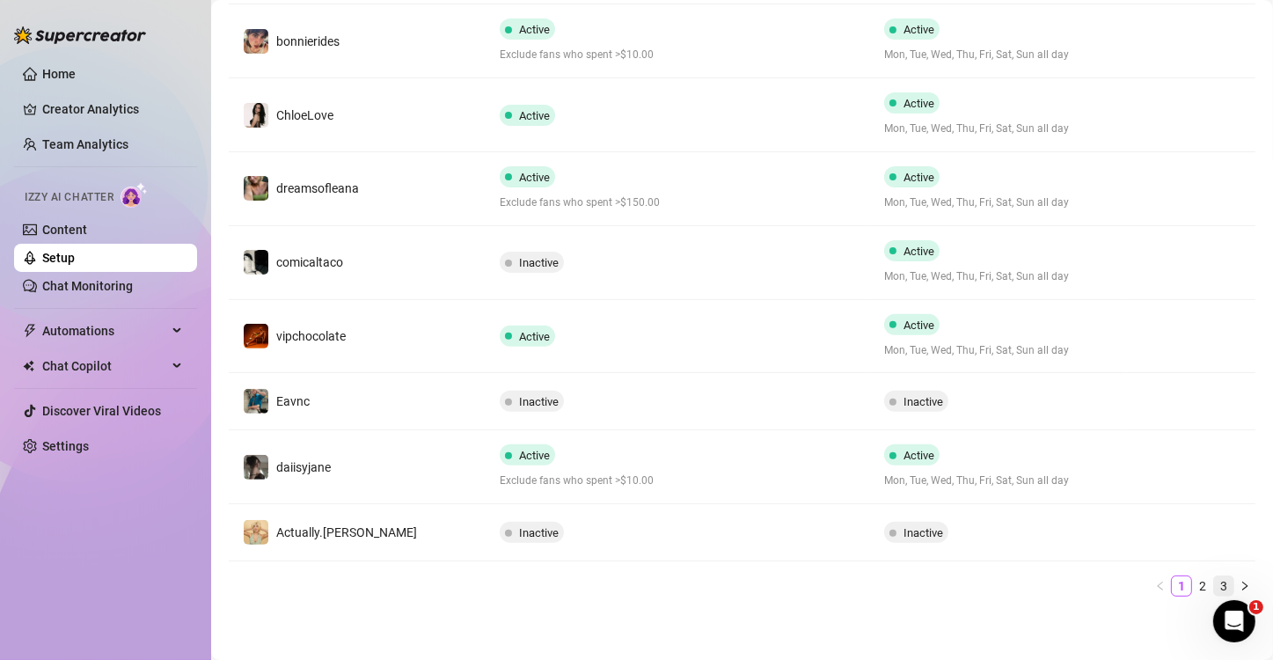
click at [1215, 588] on link "3" at bounding box center [1224, 585] width 19 height 19
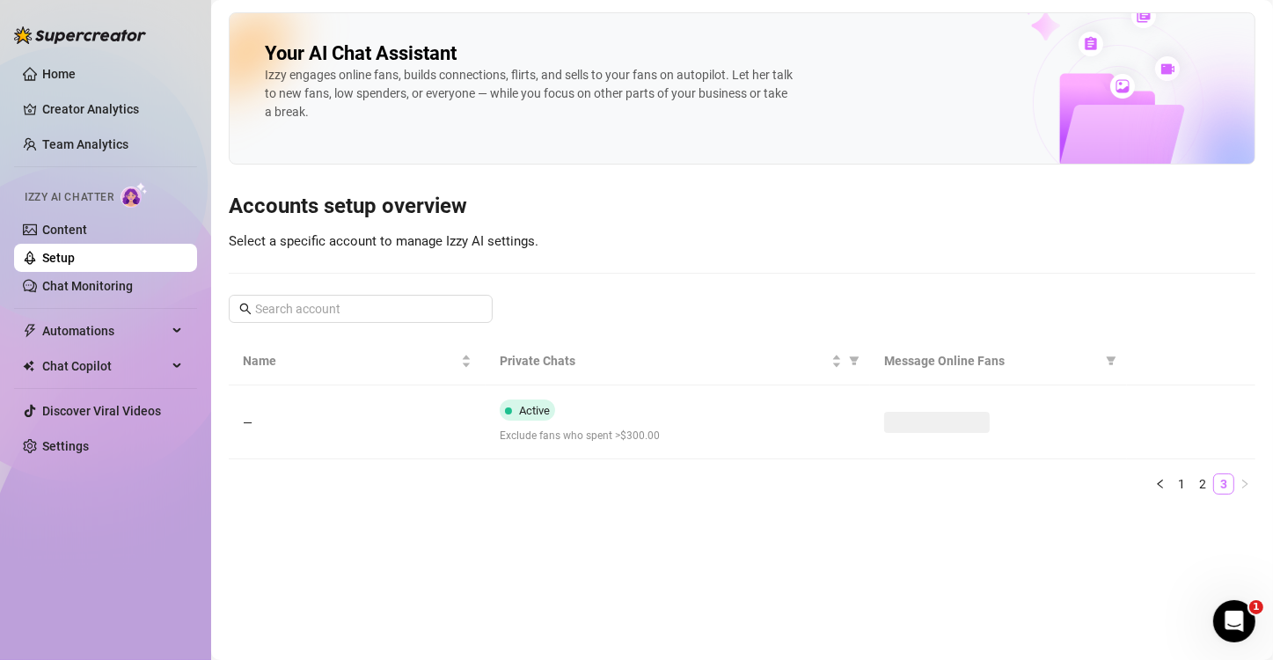
scroll to position [0, 0]
click at [1197, 493] on li "2" at bounding box center [1203, 483] width 21 height 21
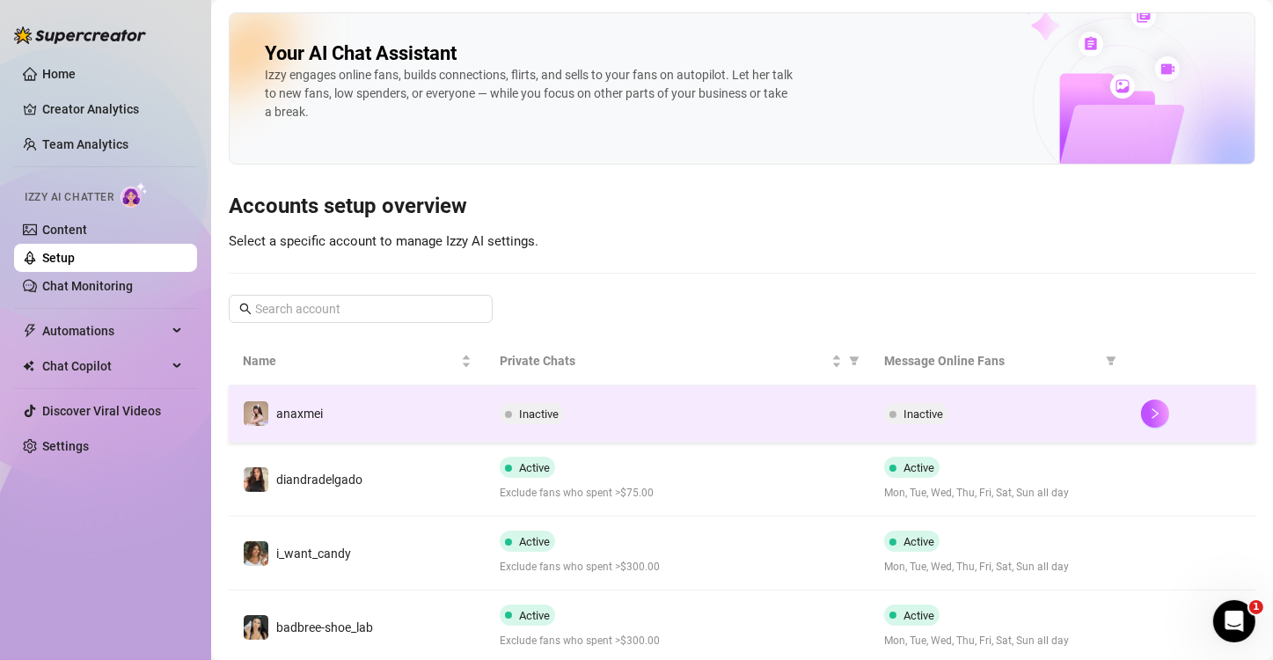
click at [675, 422] on div "Inactive" at bounding box center [678, 413] width 357 height 21
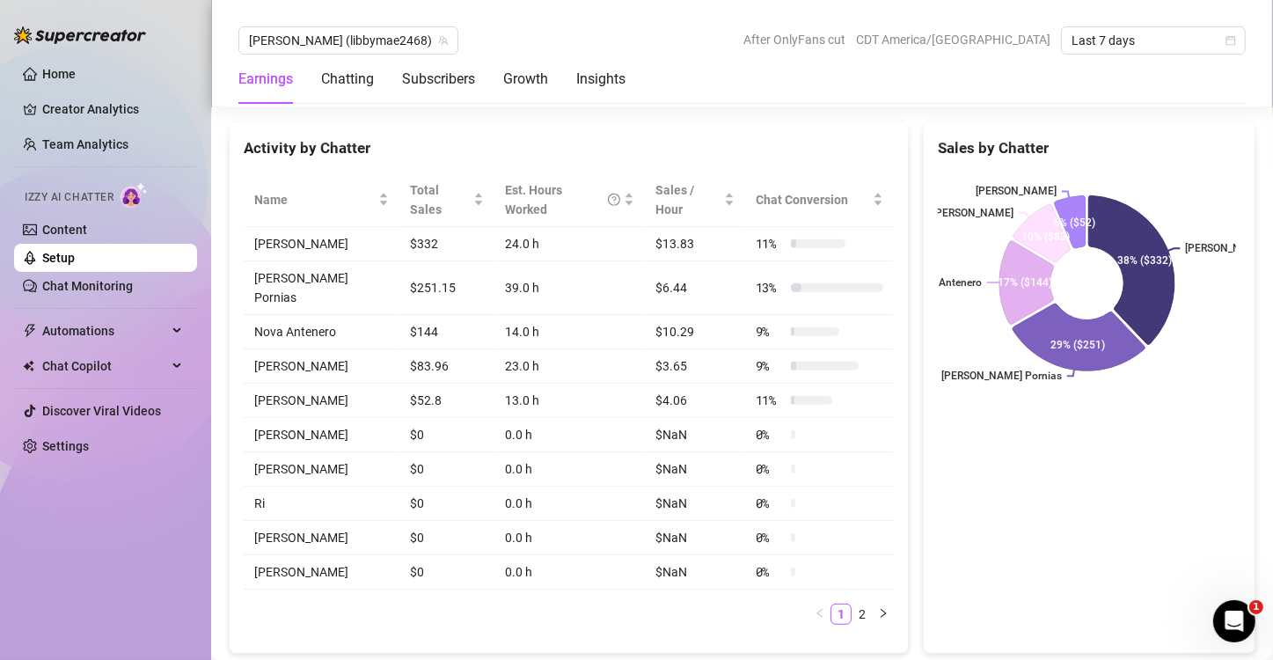
scroll to position [782, 0]
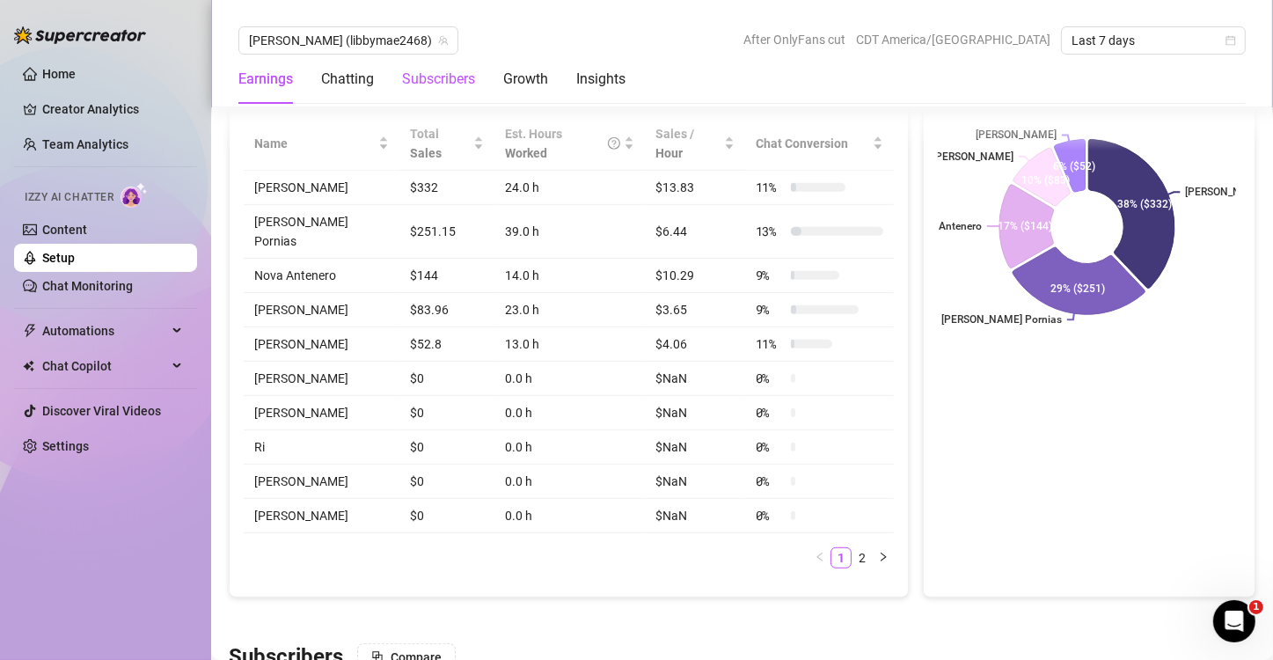
click at [430, 77] on div "Subscribers" at bounding box center [438, 79] width 73 height 21
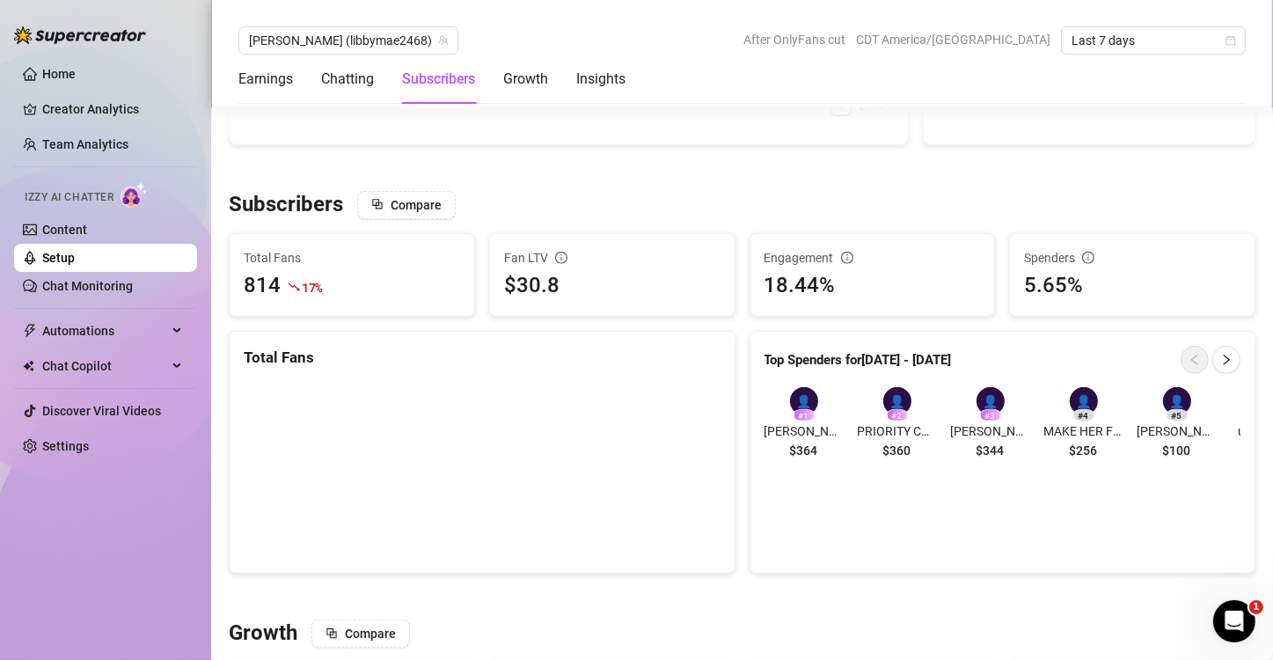
scroll to position [1324, 0]
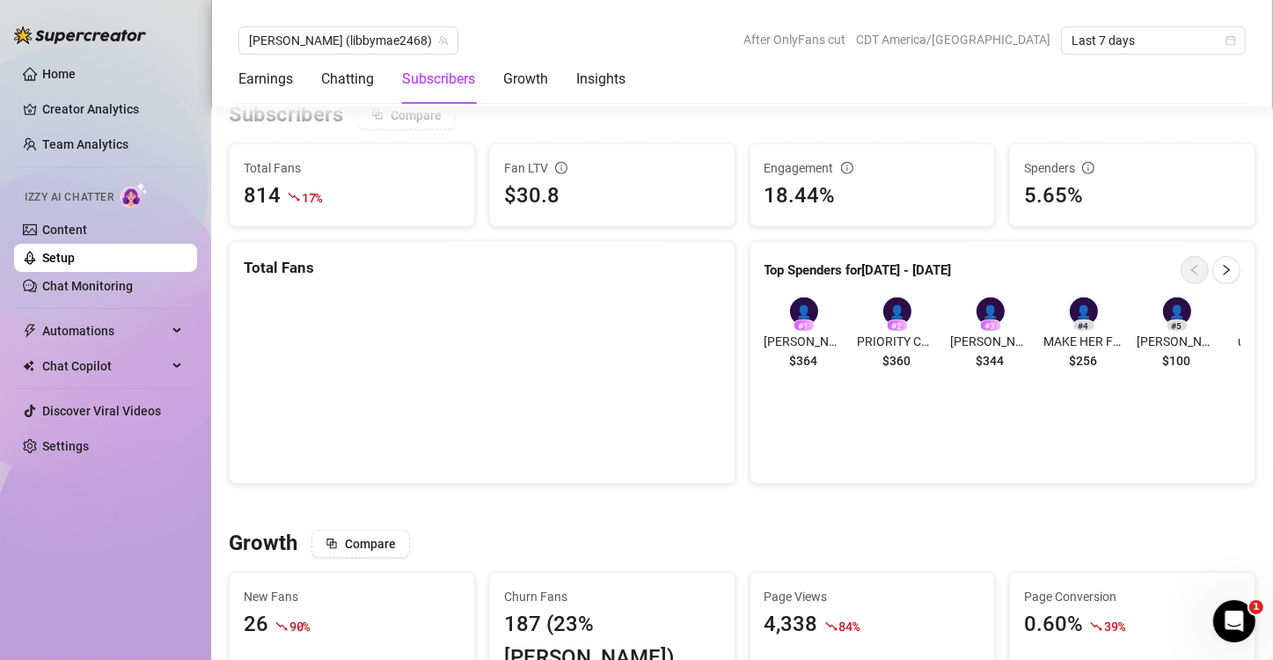
click at [260, 207] on div "814" at bounding box center [262, 196] width 37 height 33
click at [344, 207] on div "814 17 %" at bounding box center [352, 196] width 217 height 33
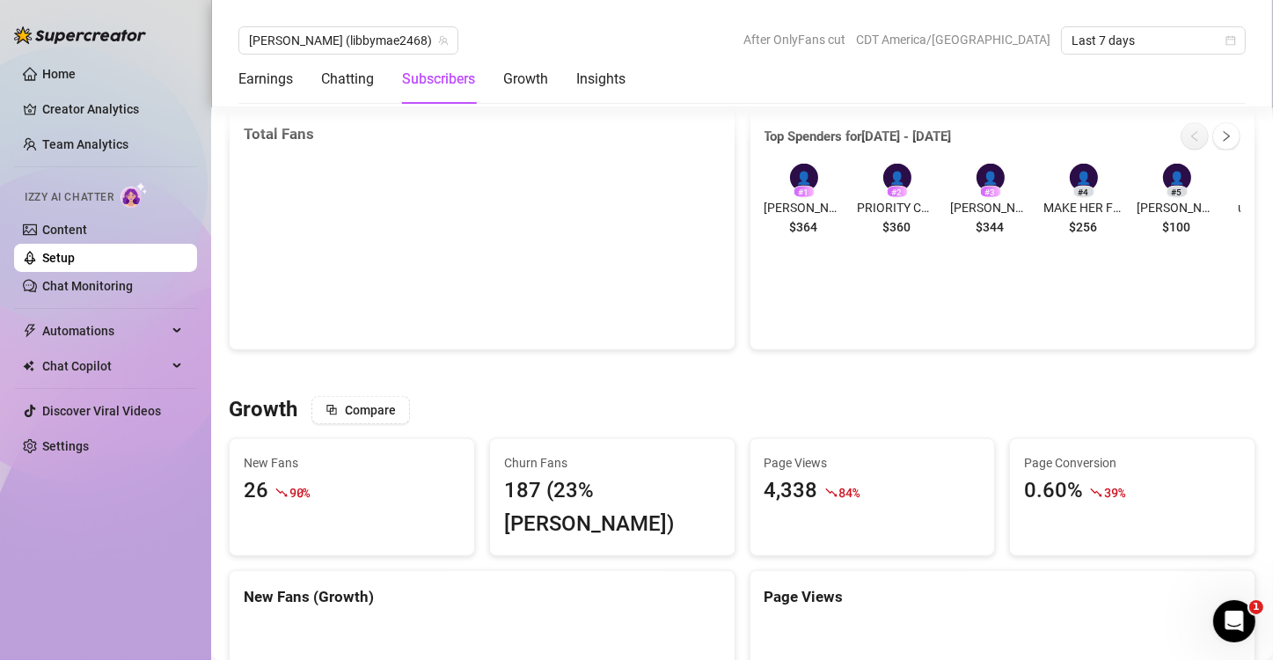
scroll to position [1467, 0]
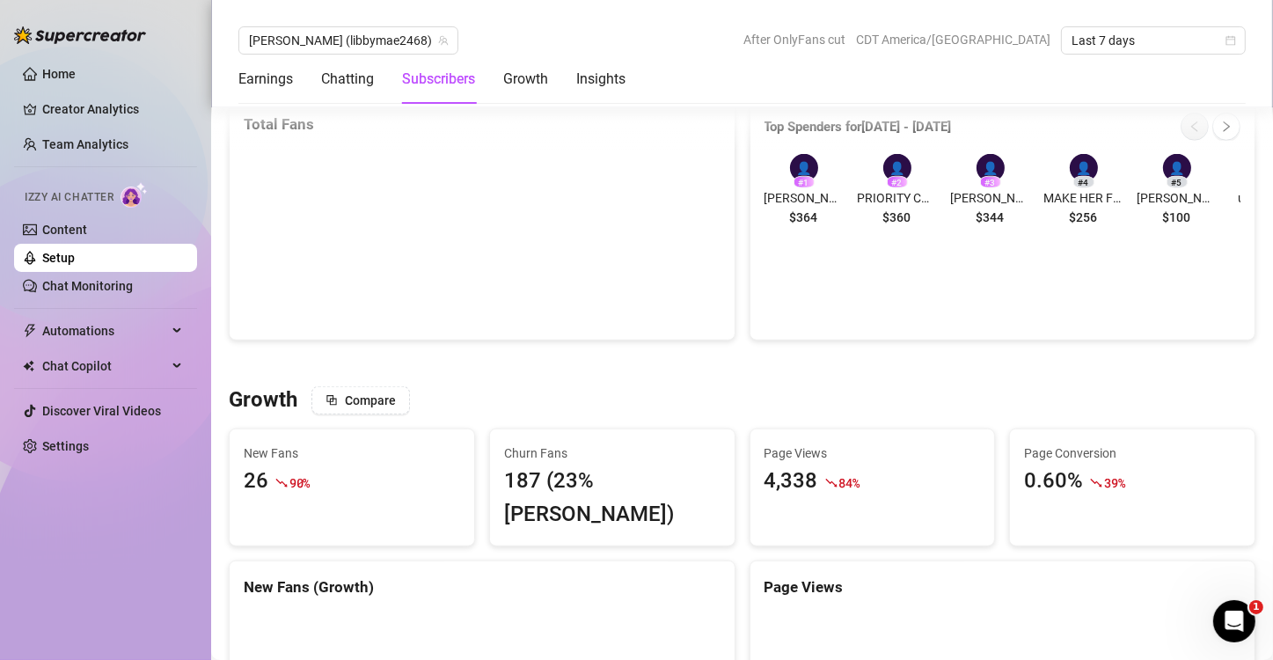
click at [517, 461] on span "Churn Fans" at bounding box center [612, 453] width 217 height 19
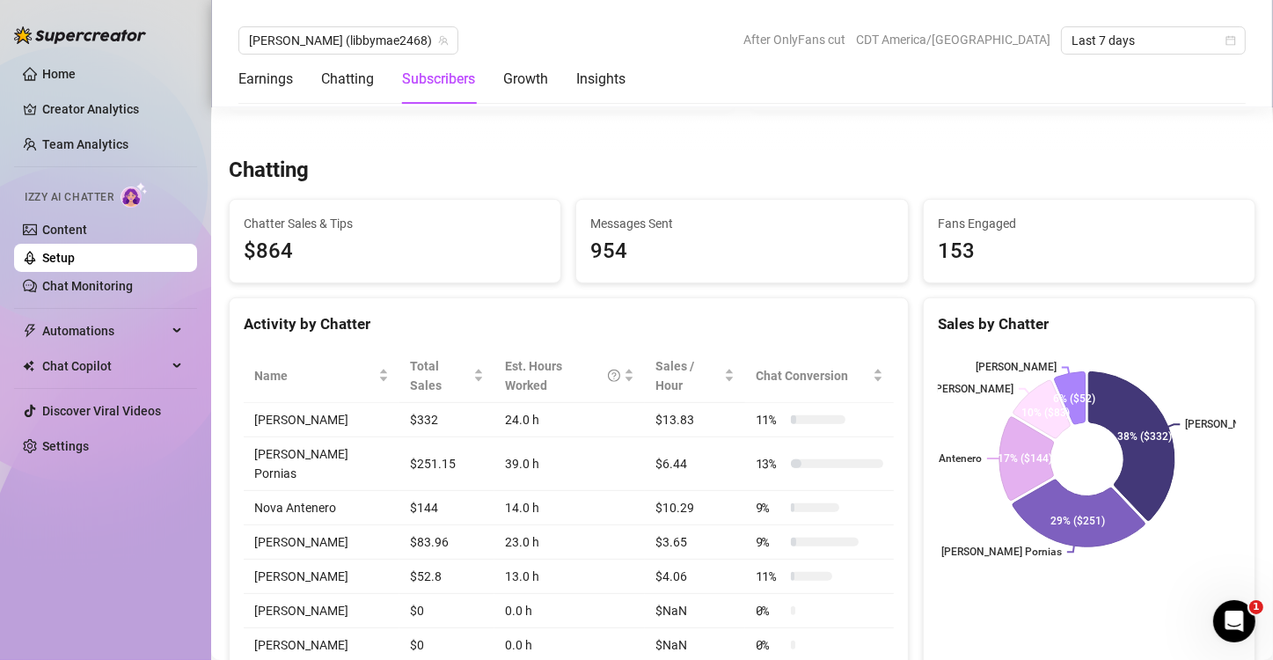
scroll to position [535, 0]
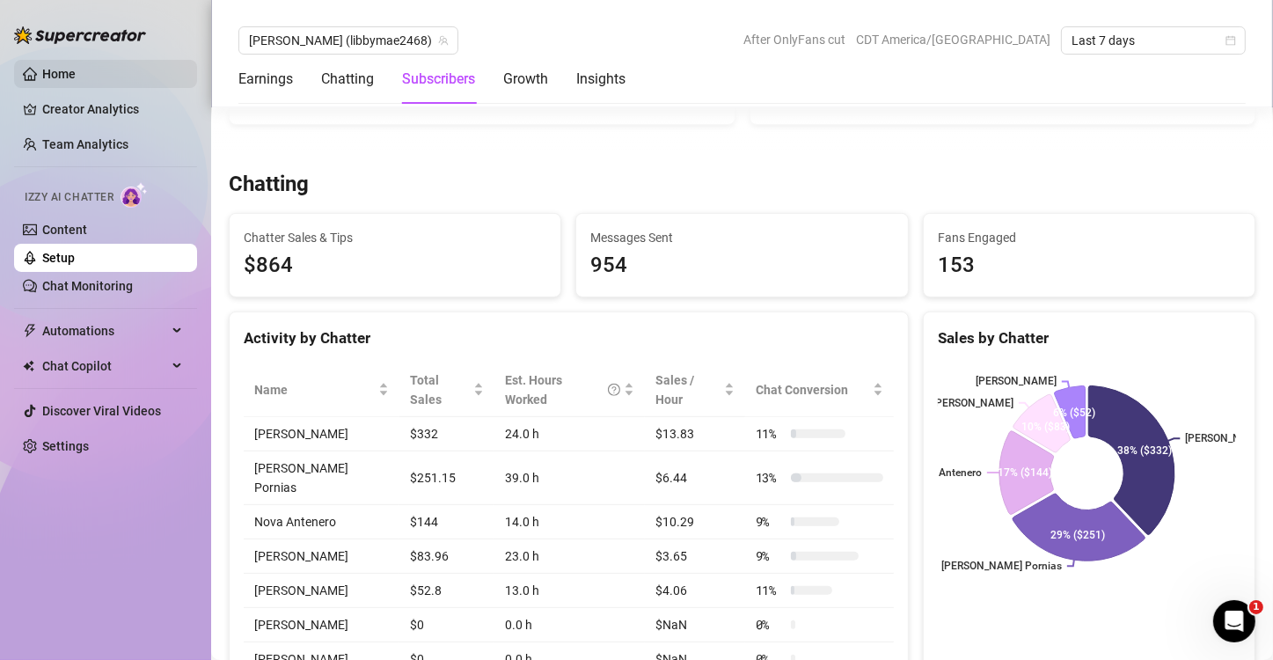
click at [54, 77] on link "Home" at bounding box center [58, 74] width 33 height 14
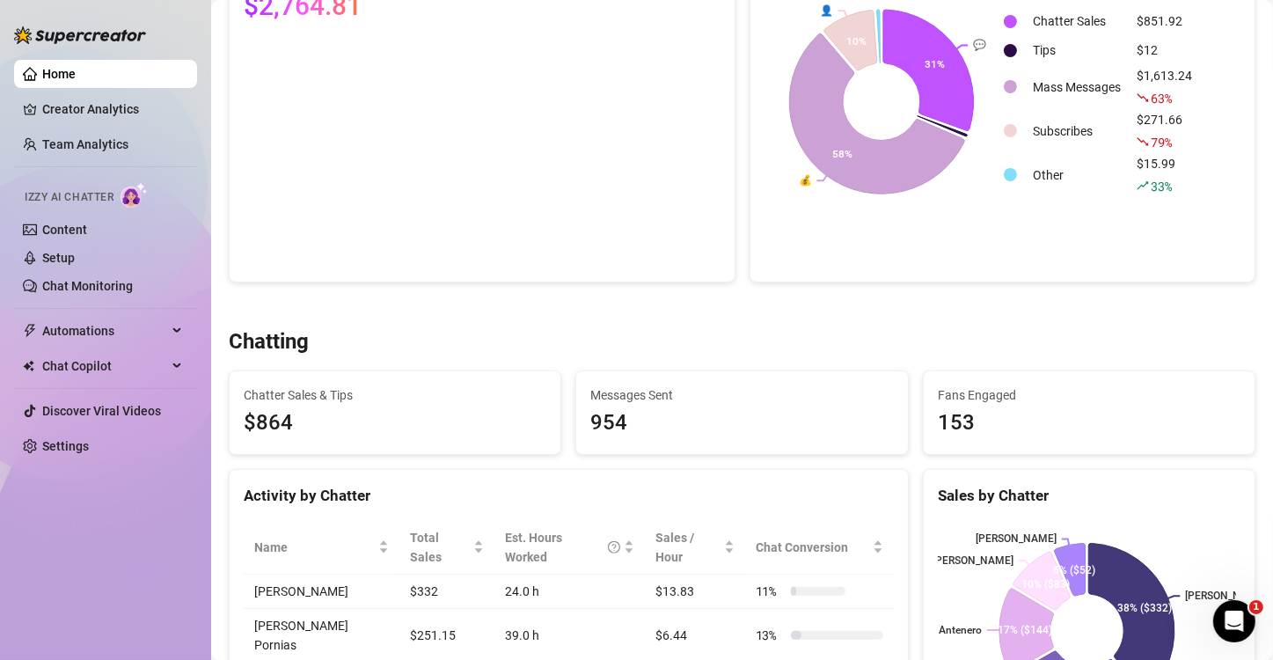
scroll to position [121, 0]
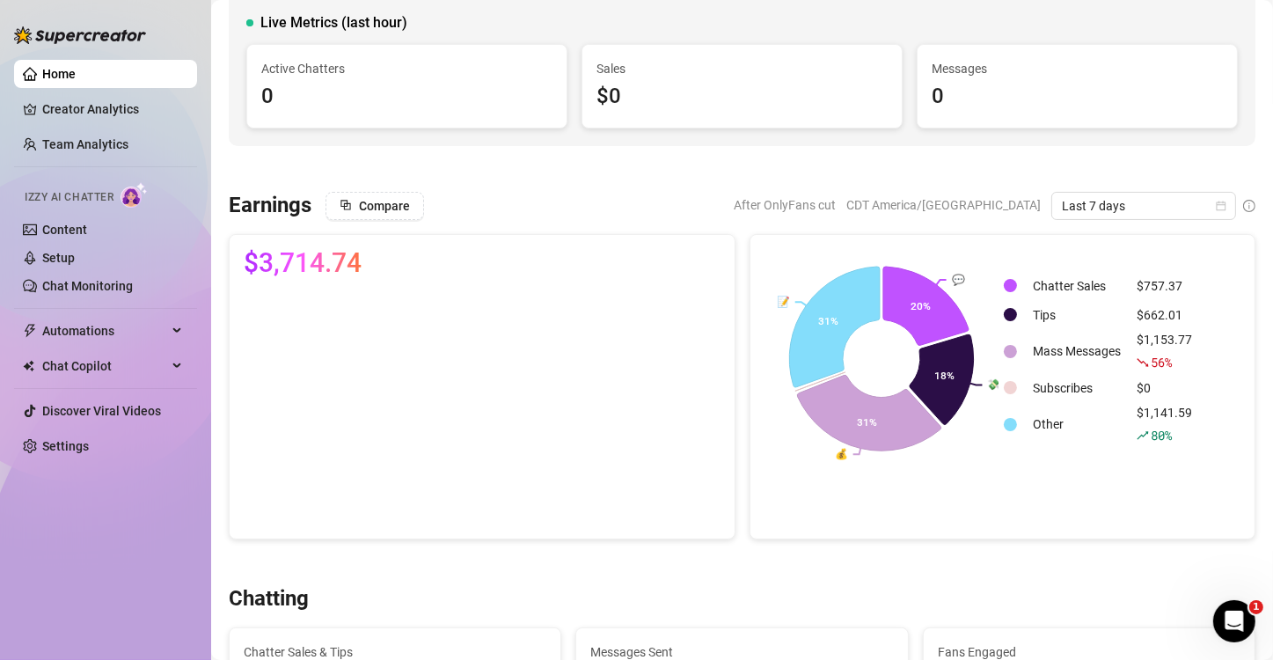
click at [567, 167] on div at bounding box center [742, 169] width 1027 height 18
click at [826, 320] on icon at bounding box center [831, 325] width 98 height 130
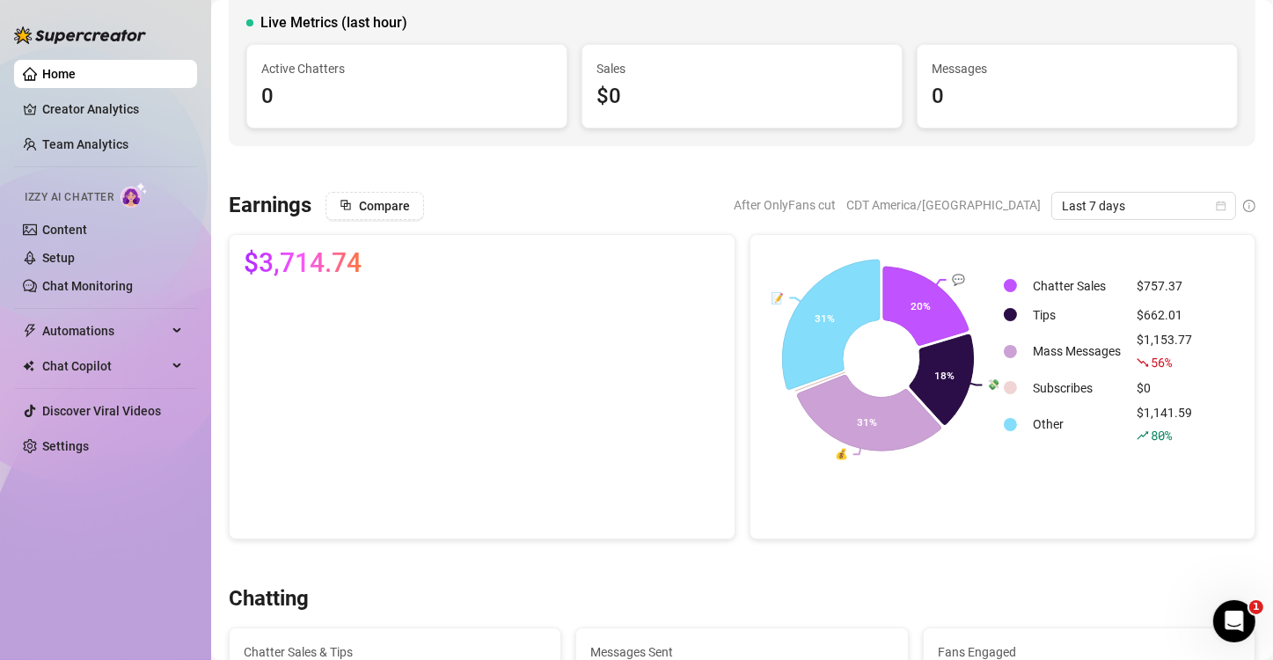
click at [826, 320] on icon at bounding box center [831, 325] width 98 height 130
click at [770, 293] on rect at bounding box center [882, 359] width 235 height 220
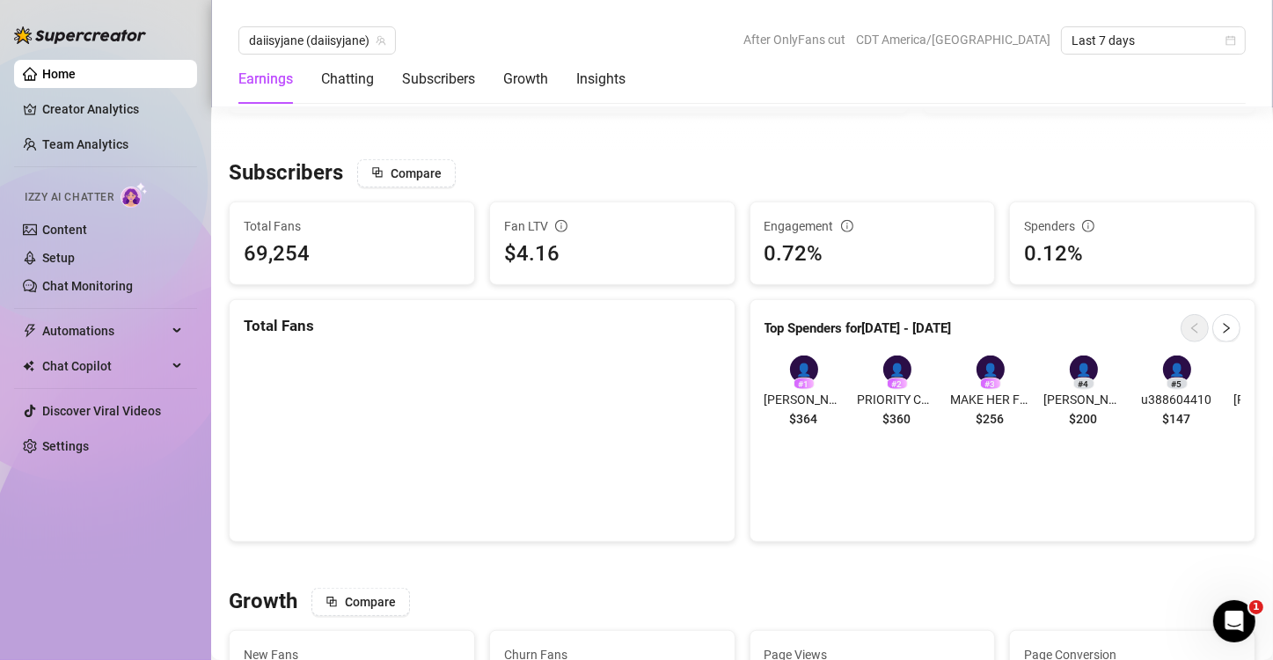
scroll to position [1103, 0]
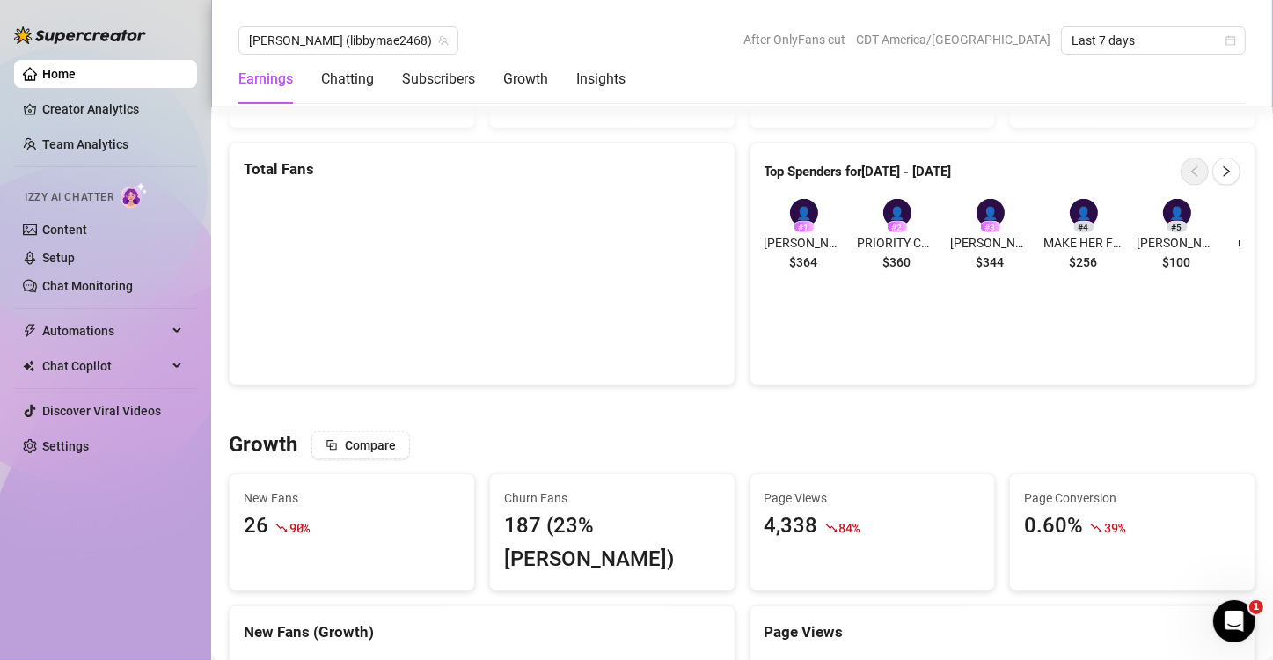
scroll to position [1423, 0]
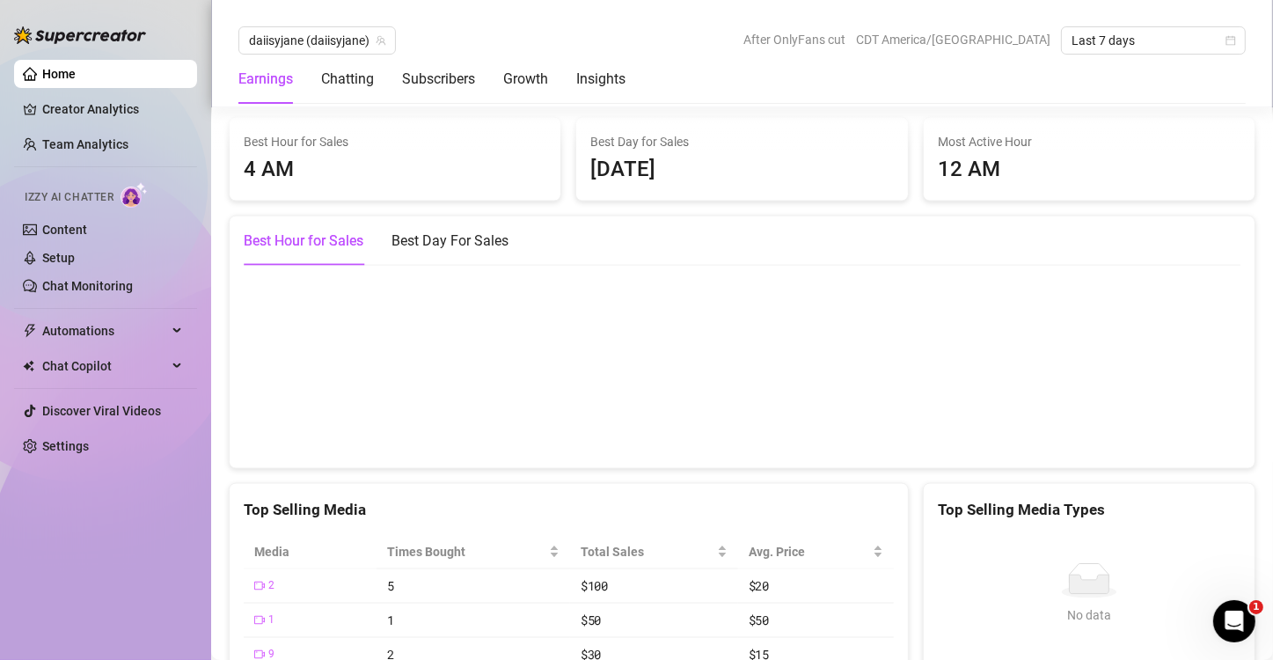
scroll to position [2446, 0]
click at [425, 265] on div "Best Day For Sales" at bounding box center [450, 240] width 117 height 49
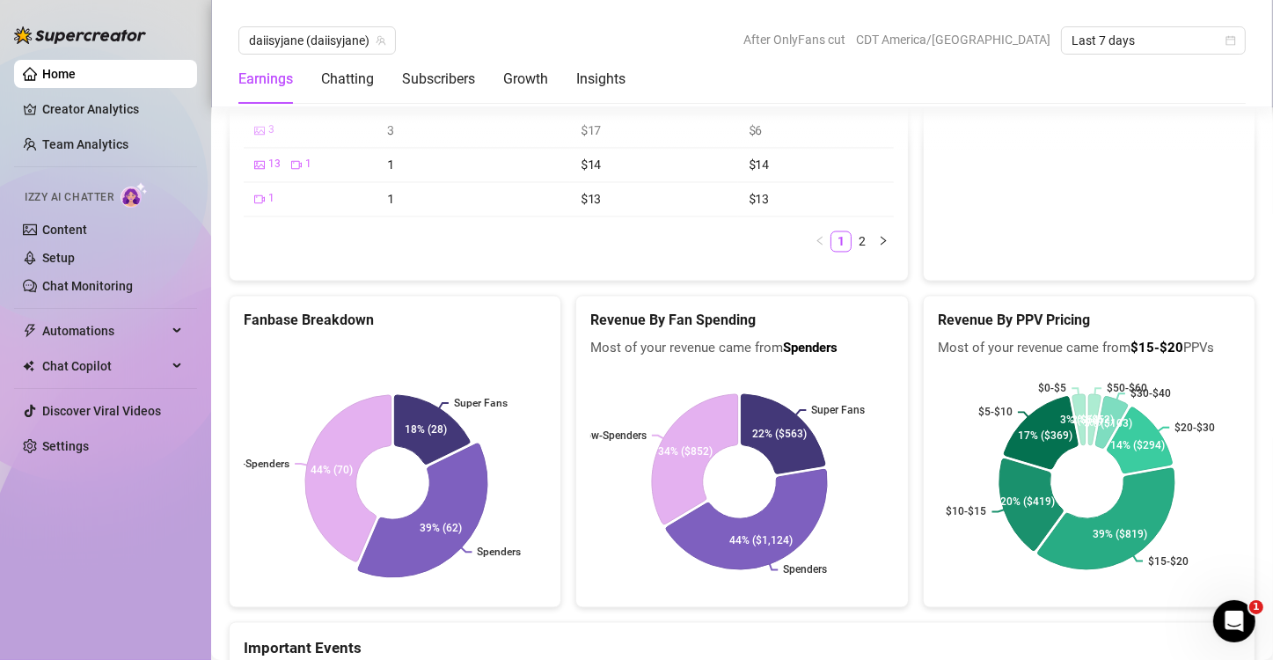
scroll to position [3137, 0]
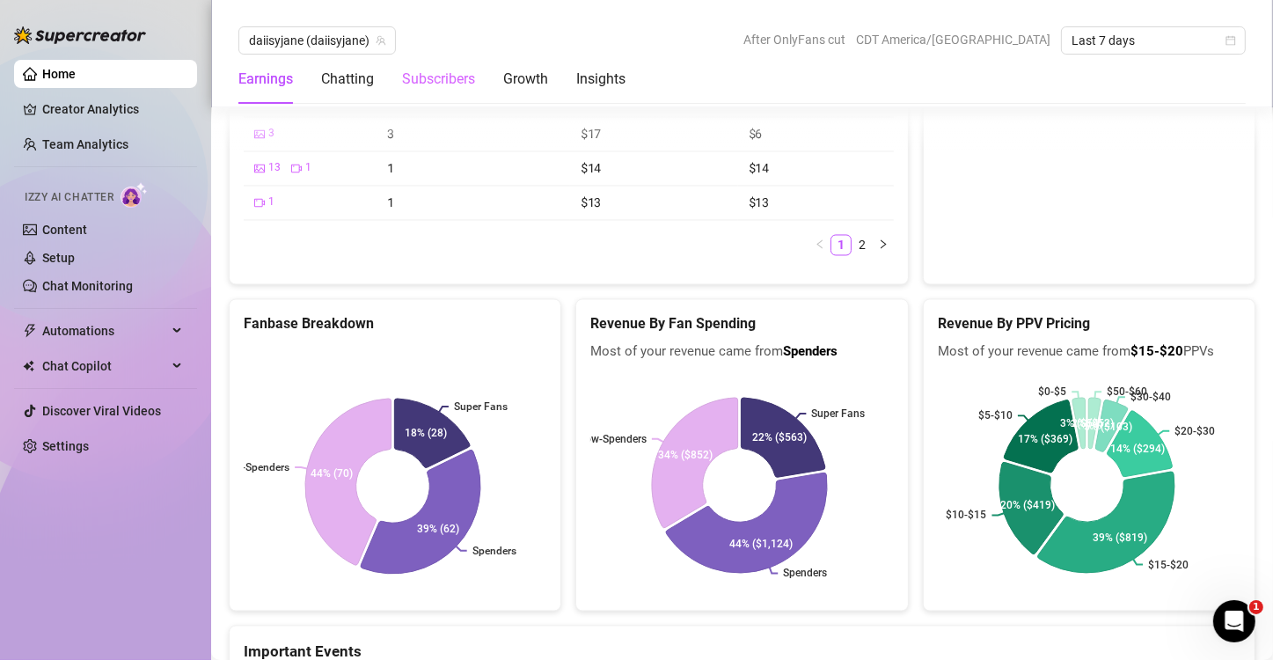
click at [427, 90] on div "Subscribers" at bounding box center [438, 79] width 73 height 49
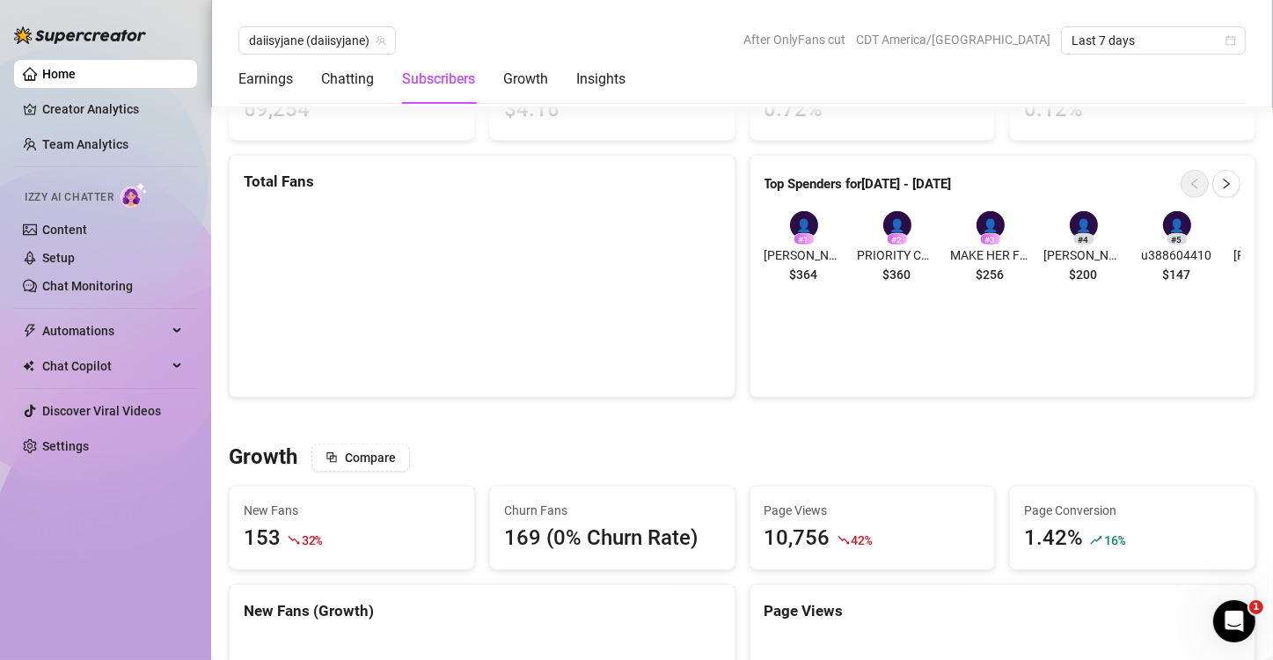
scroll to position [1186, 0]
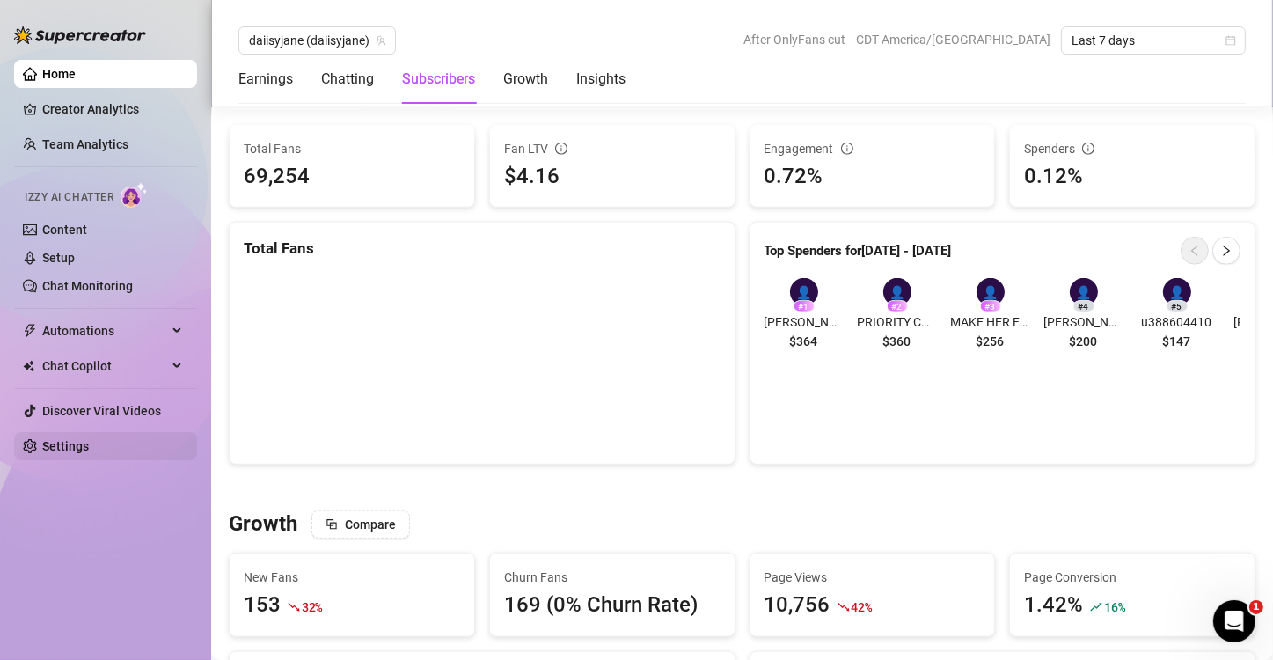
click at [62, 451] on link "Settings" at bounding box center [65, 446] width 47 height 14
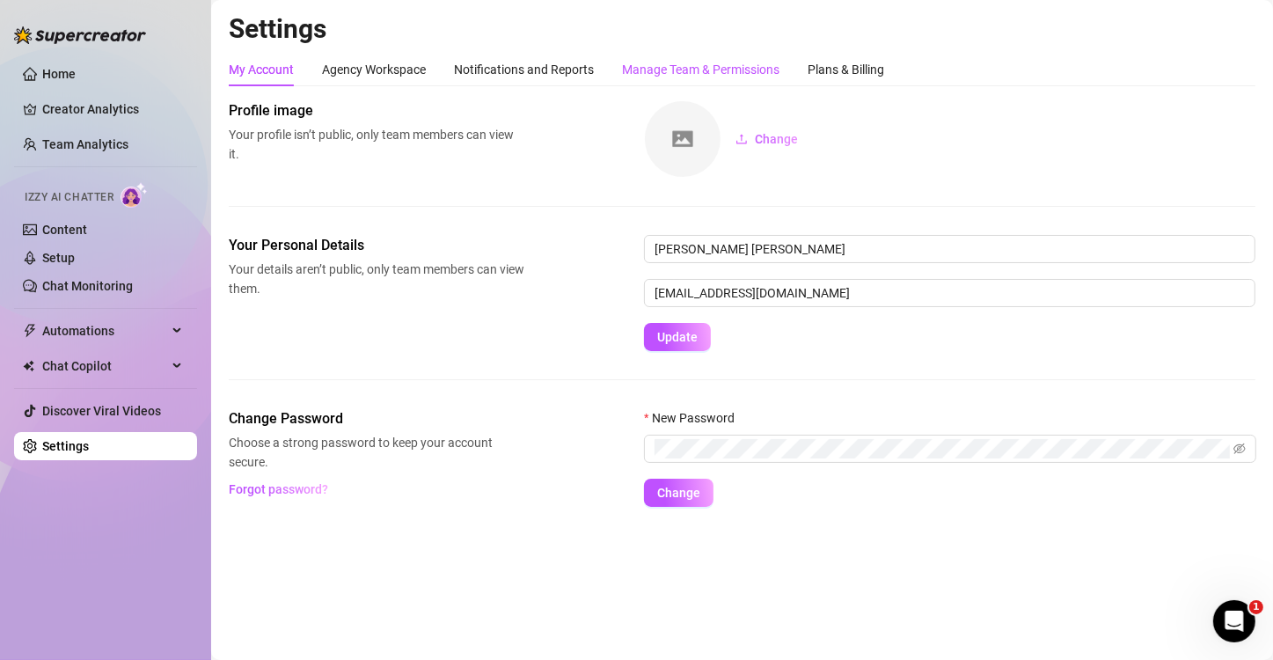
click at [720, 76] on div "Manage Team & Permissions" at bounding box center [701, 69] width 158 height 19
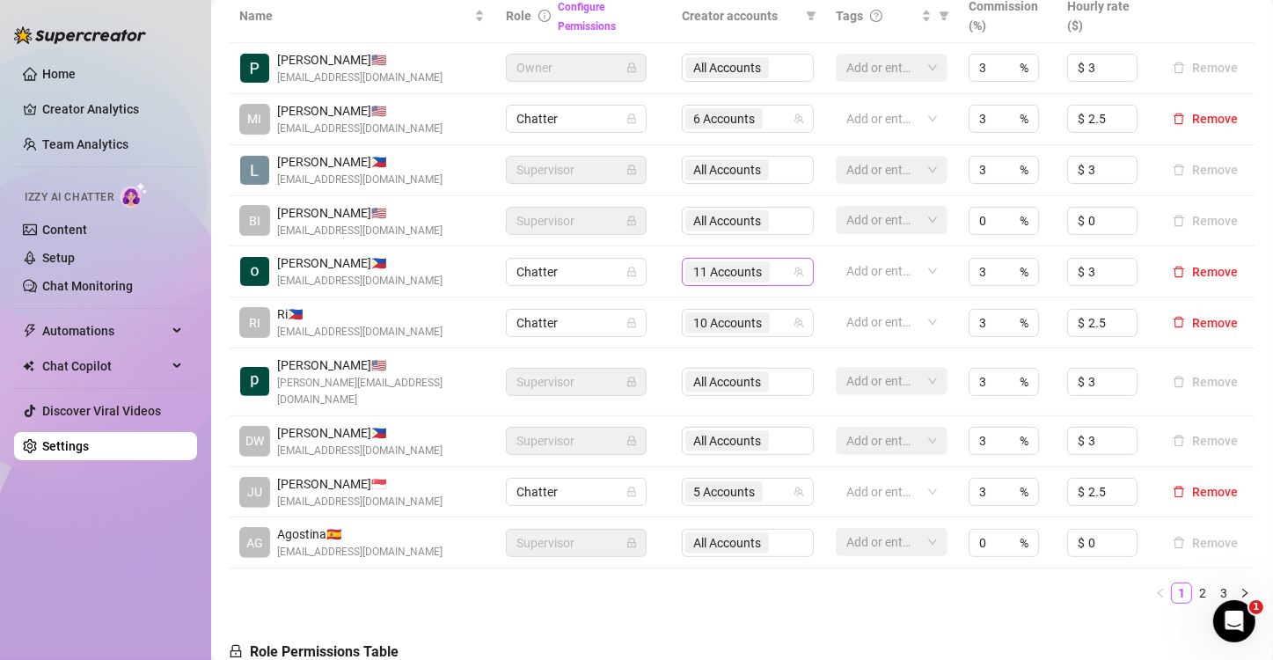
scroll to position [429, 0]
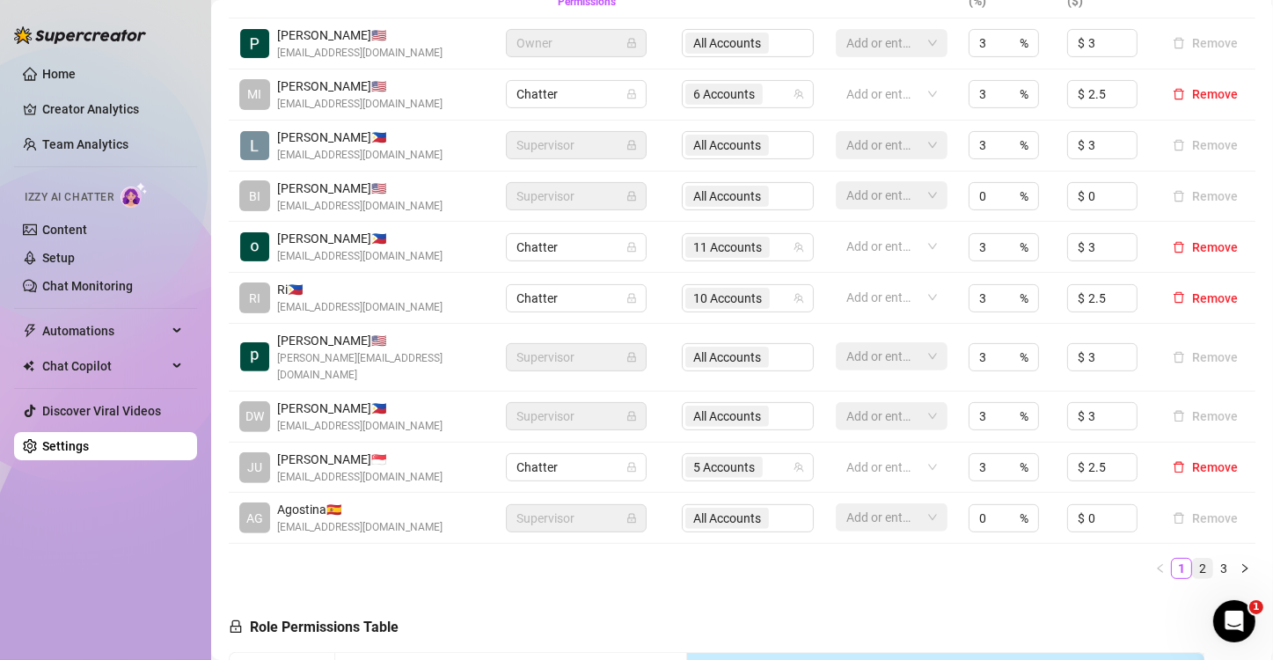
click at [1193, 566] on link "2" at bounding box center [1202, 568] width 19 height 19
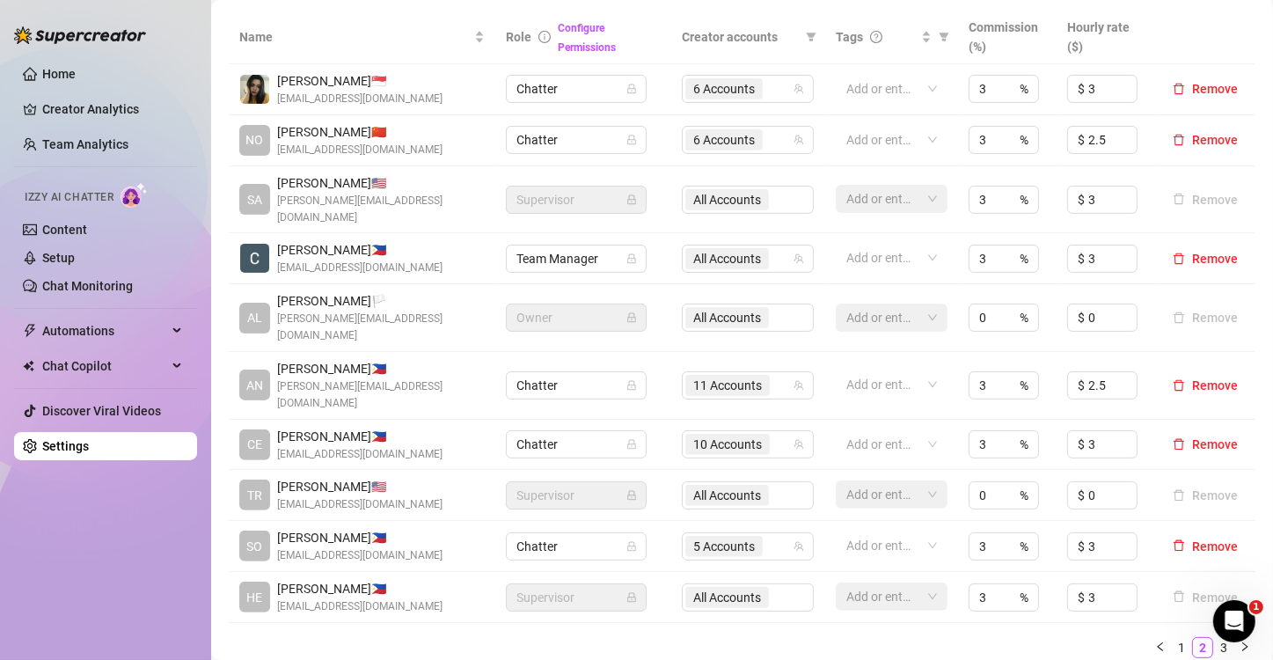
scroll to position [384, 0]
click at [767, 89] on input "search" at bounding box center [769, 88] width 4 height 21
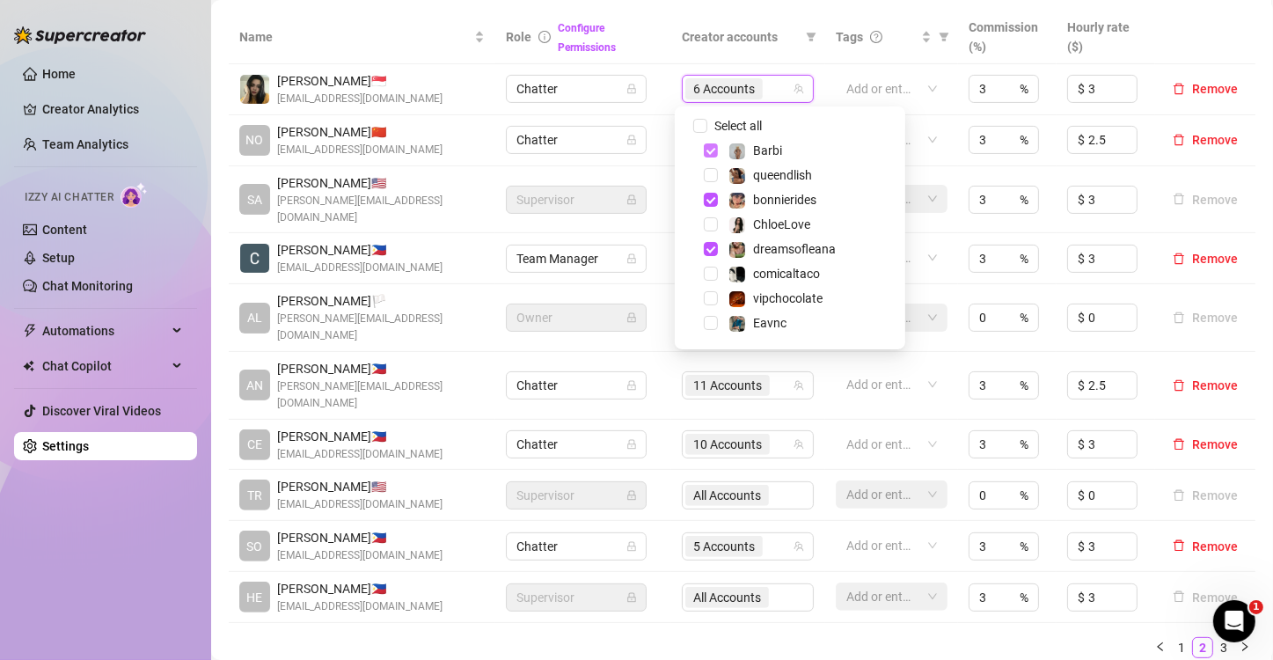
click at [713, 146] on span "Select tree node" at bounding box center [711, 150] width 14 height 14
click at [742, 613] on div "Name Role Configure Permissions Creator accounts Tags Commission (%) Hourly rat…" at bounding box center [742, 342] width 1027 height 662
